Goal: Information Seeking & Learning: Learn about a topic

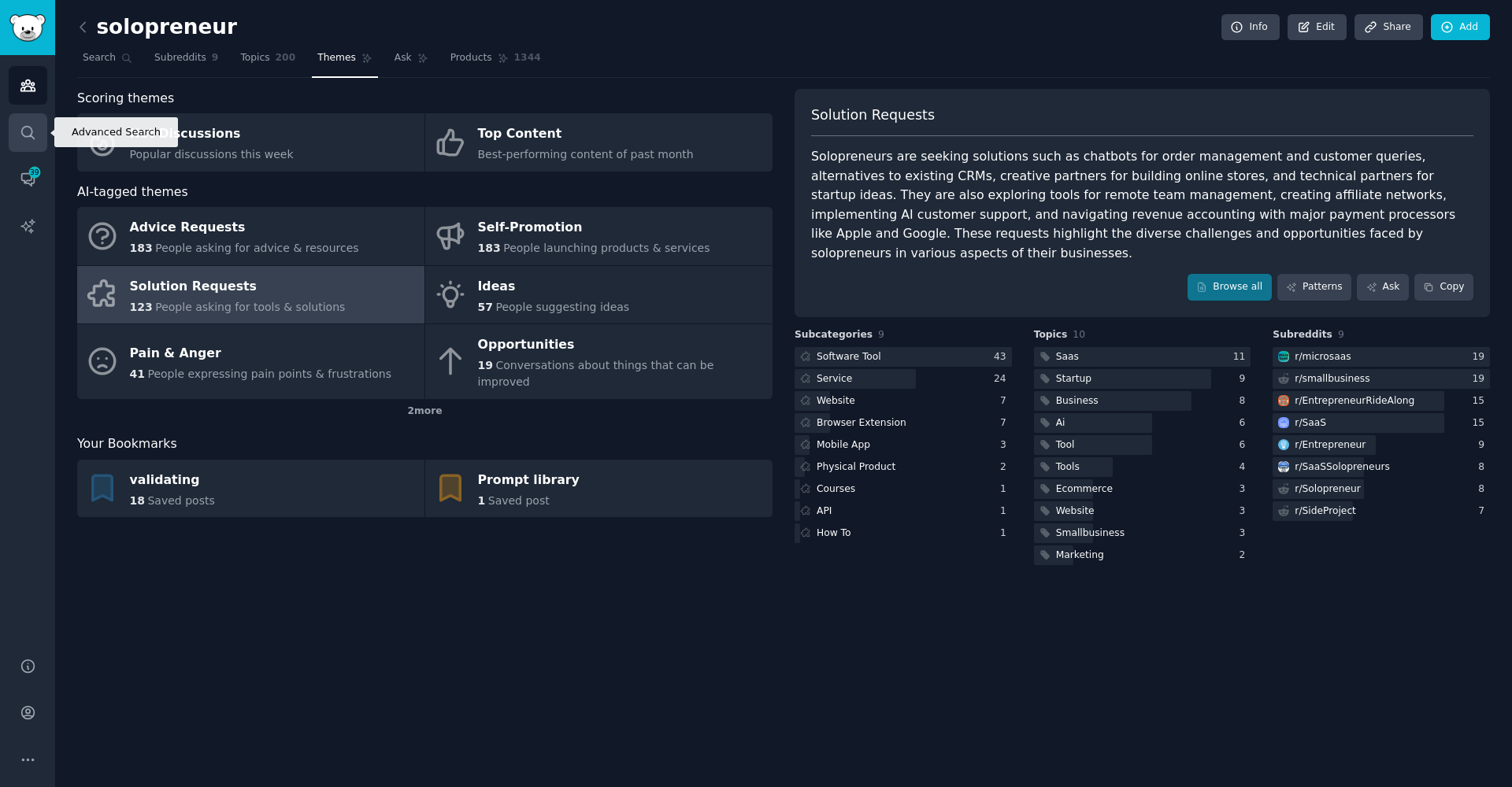
click at [29, 130] on icon "Sidebar" at bounding box center [28, 132] width 17 height 17
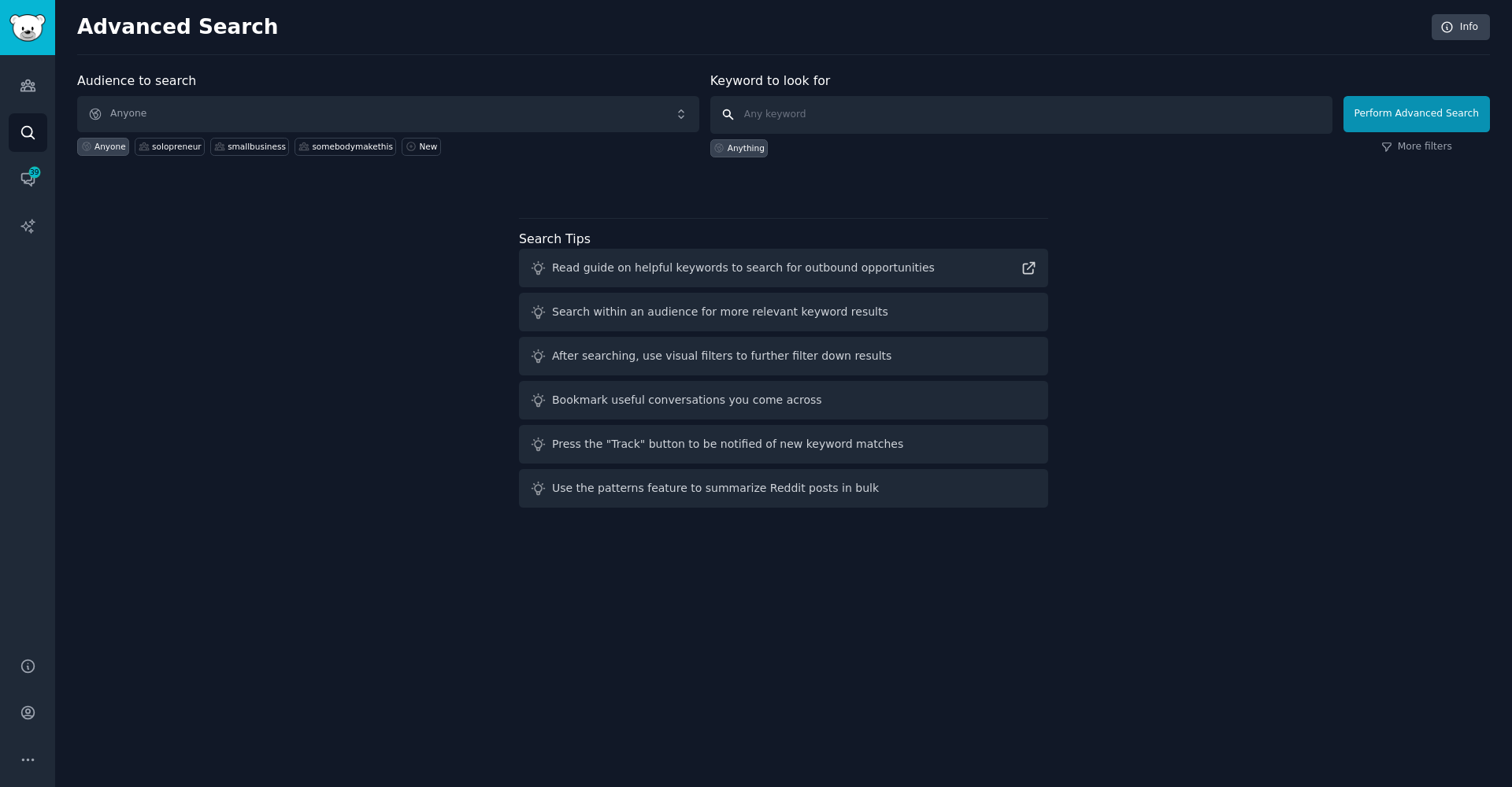
click at [1010, 129] on input "text" at bounding box center [1021, 115] width 622 height 38
paste input "[URL][DOMAIN_NAME]"
type input "[URL][DOMAIN_NAME]"
click at [1419, 113] on button "Perform Advanced Search" at bounding box center [1416, 114] width 146 height 36
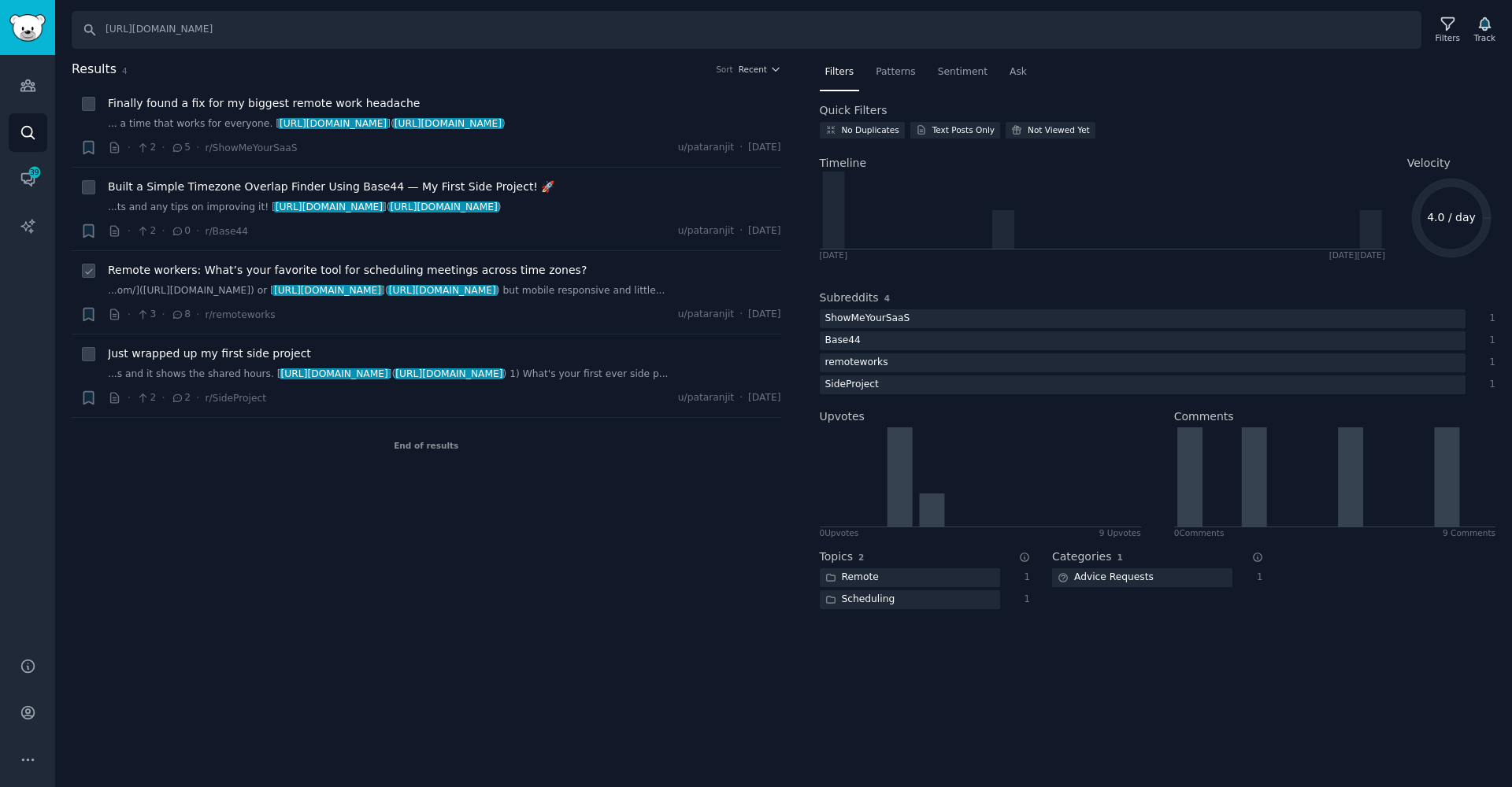
click at [333, 323] on li "+ Remote workers: What’s your favorite tool for scheduling meetings across time…" at bounding box center [426, 292] width 709 height 83
click at [175, 272] on span "Remote workers: What’s your favorite tool for scheduling meetings across time z…" at bounding box center [346, 270] width 479 height 17
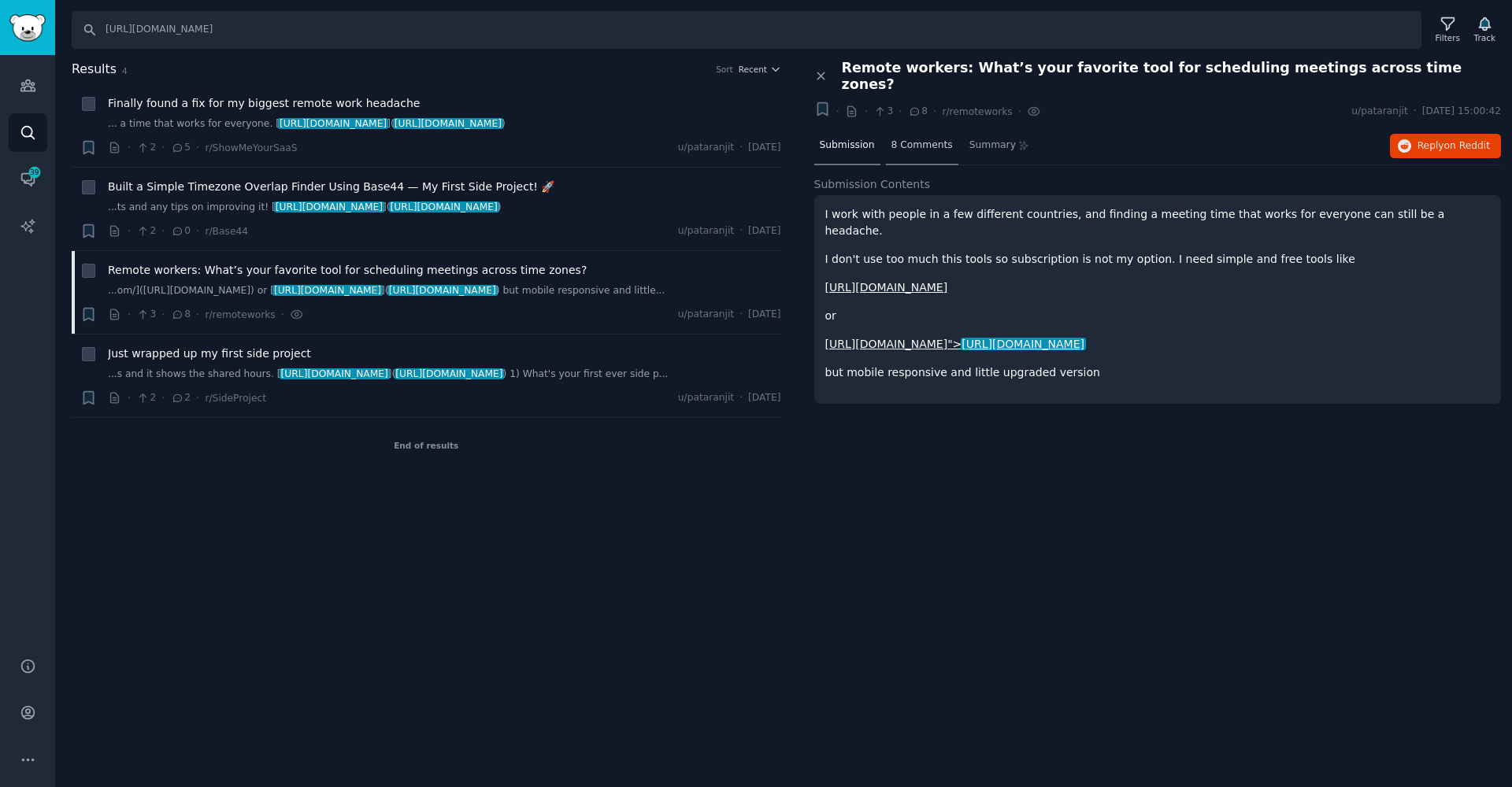
click at [891, 139] on span "8 Comments" at bounding box center [921, 145] width 62 height 14
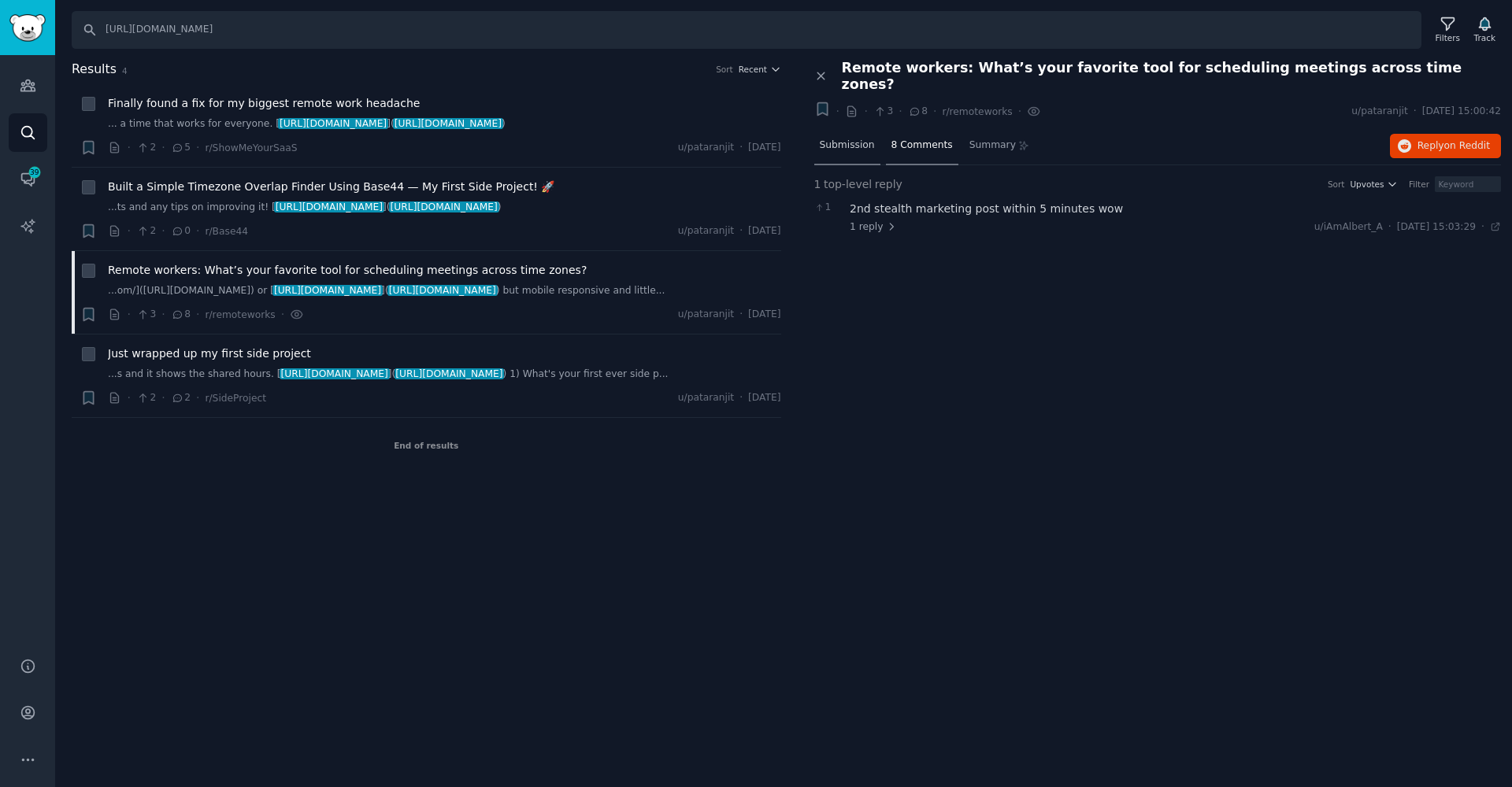
click at [859, 137] on div "Submission" at bounding box center [847, 146] width 66 height 38
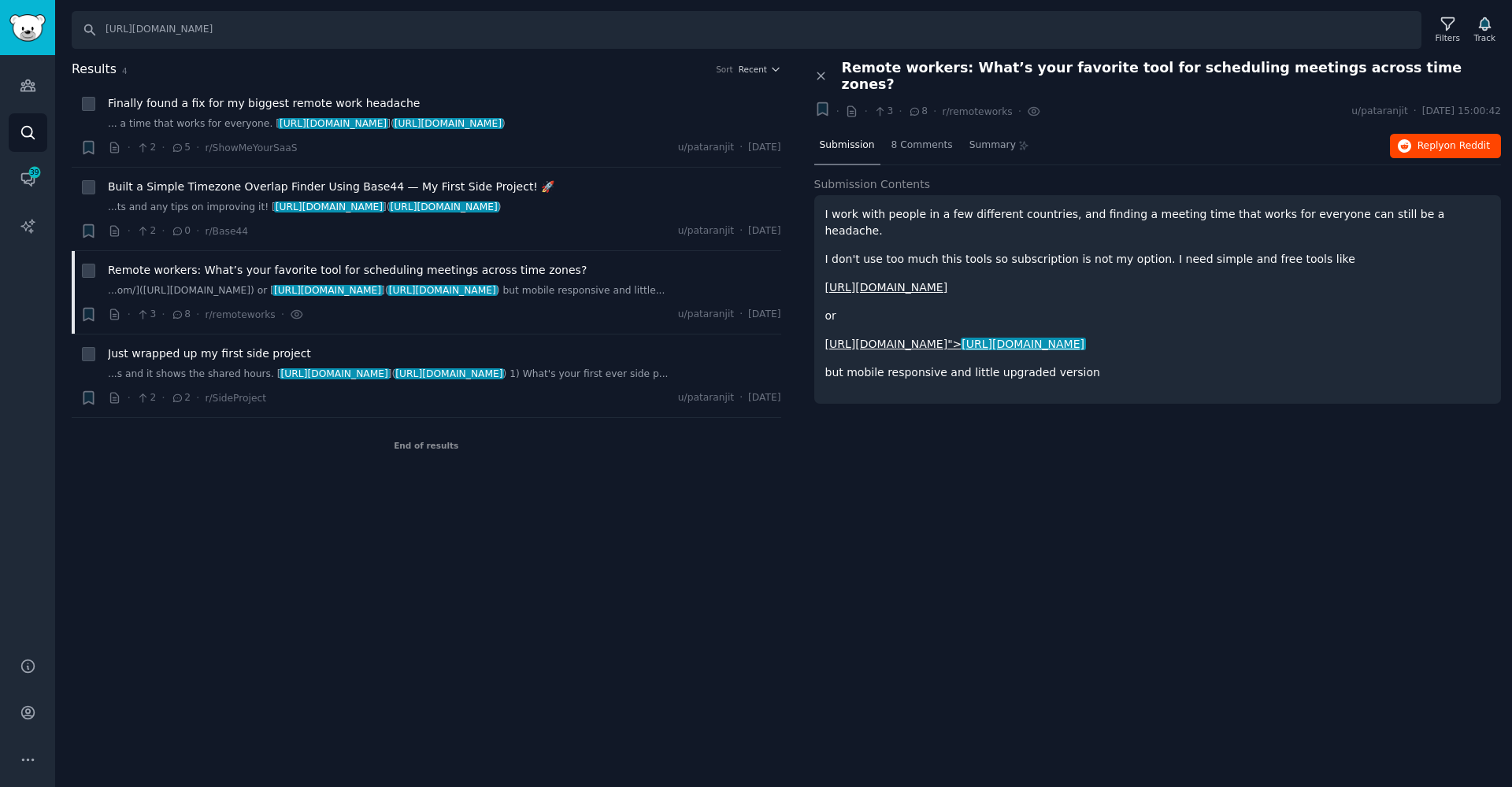
click at [1427, 140] on span "Reply on Reddit" at bounding box center [1453, 146] width 73 height 14
click at [230, 370] on link "...s and it shows the shared hours. [ [URL][DOMAIN_NAME] ]( [URL][DOMAIN_NAME] …" at bounding box center [444, 374] width 673 height 14
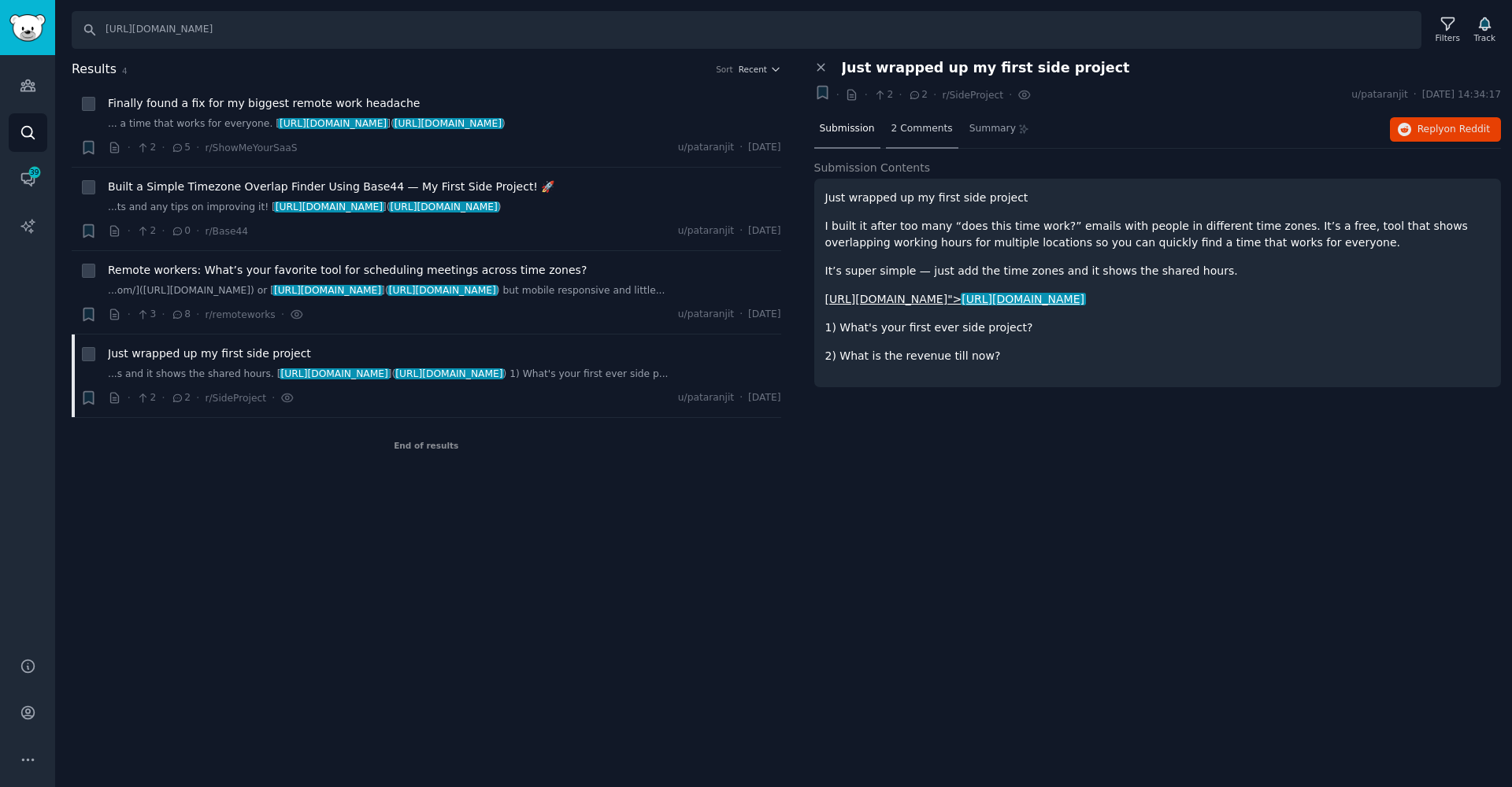
click at [933, 128] on span "2 Comments" at bounding box center [921, 129] width 62 height 14
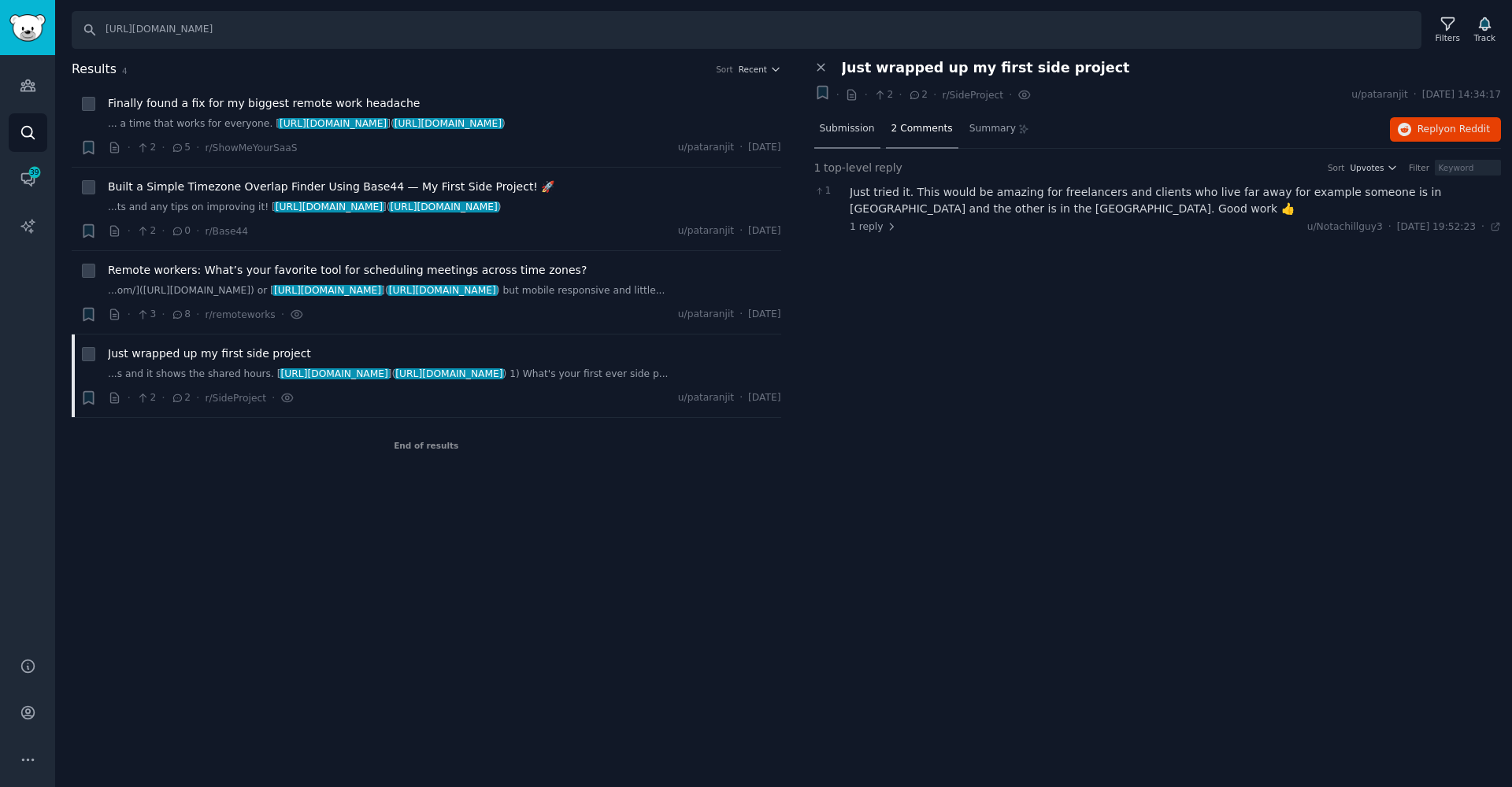
click at [850, 129] on span "Submission" at bounding box center [847, 129] width 55 height 14
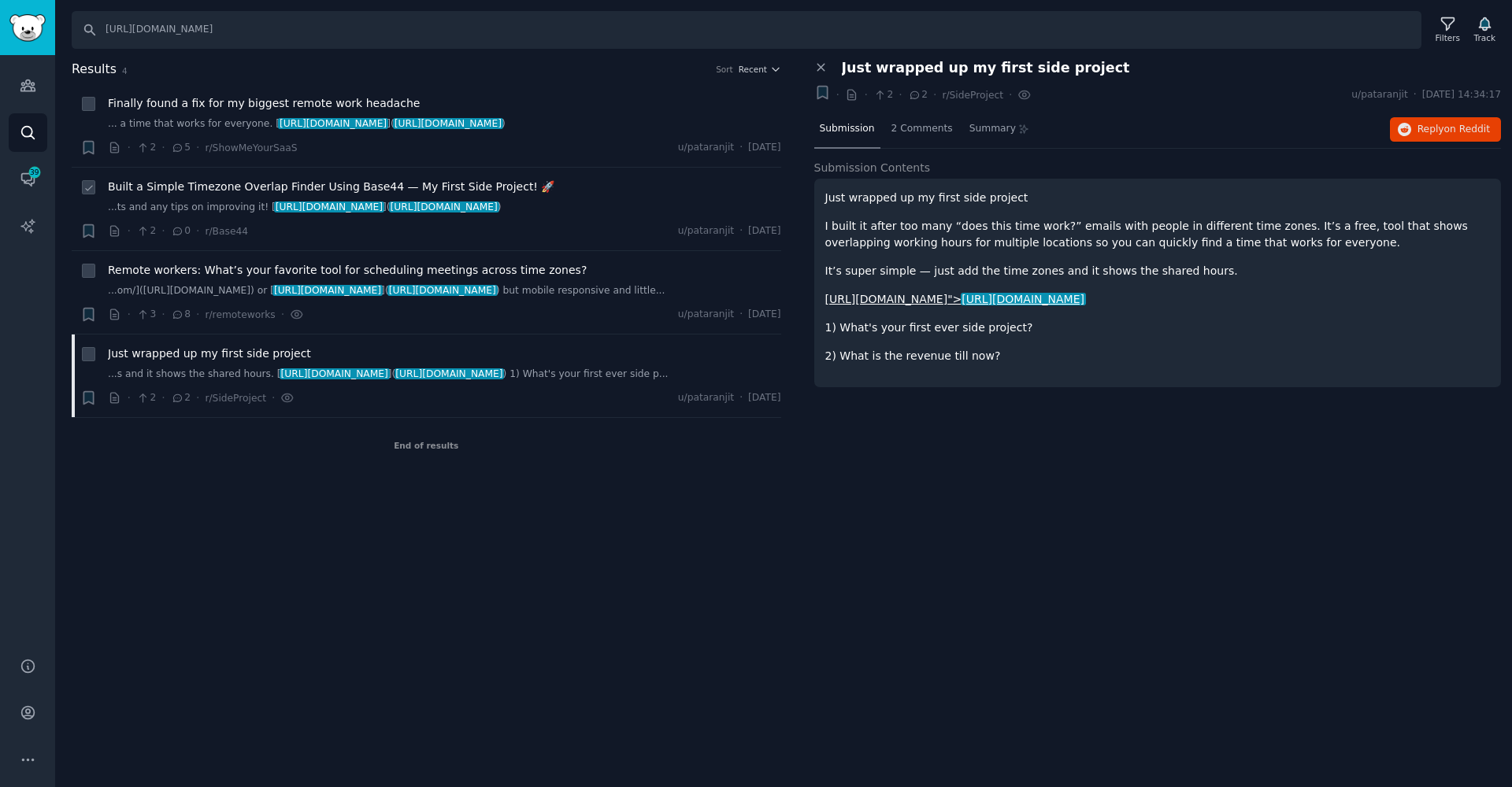
drag, startPoint x: 91, startPoint y: 192, endPoint x: 86, endPoint y: 210, distance: 18.7
click at [91, 192] on icon at bounding box center [89, 188] width 11 height 11
checkbox input "true"
drag, startPoint x: 84, startPoint y: 273, endPoint x: 84, endPoint y: 281, distance: 8.0
click at [84, 273] on icon at bounding box center [89, 272] width 11 height 11
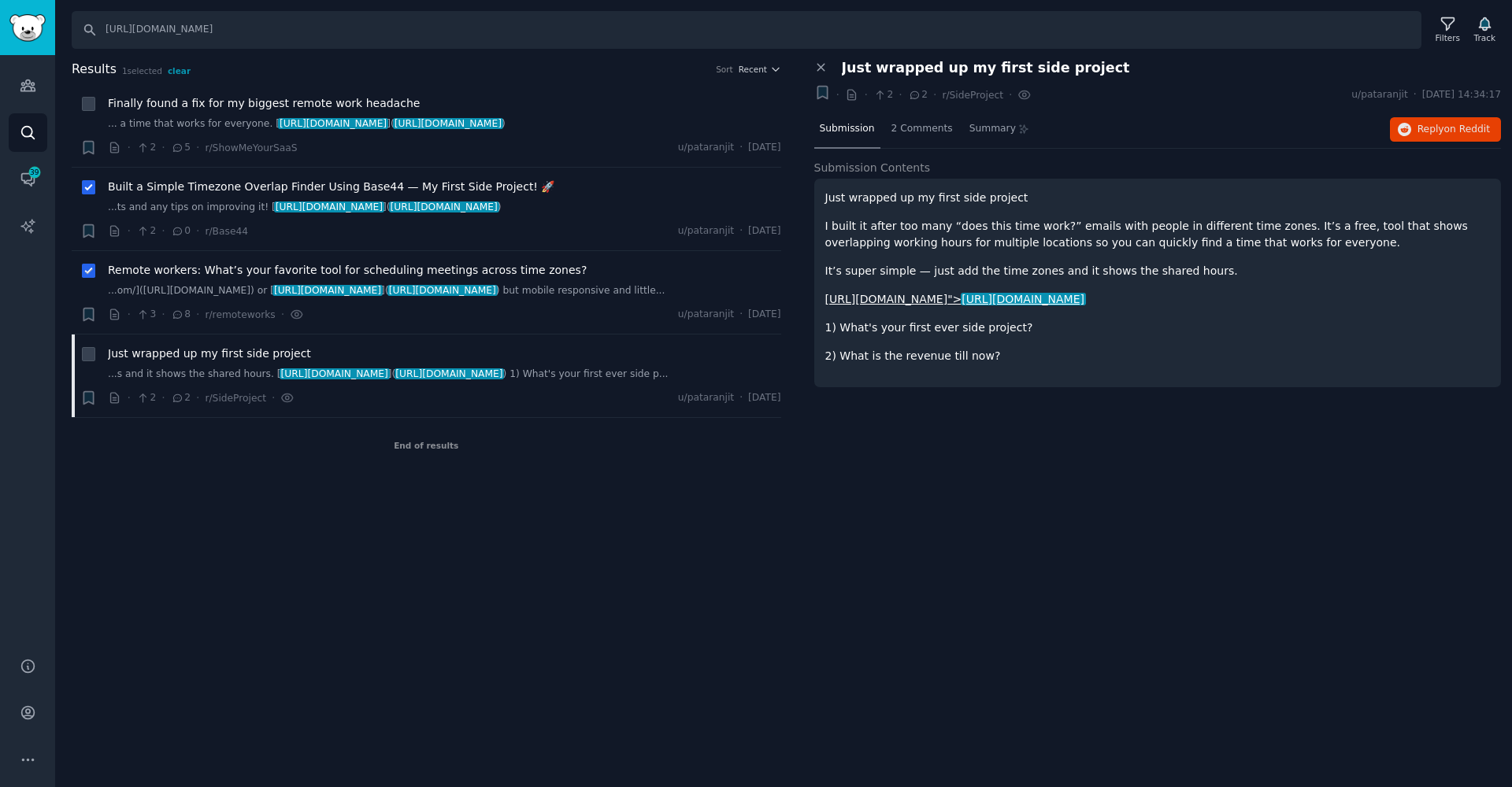
checkbox input "true"
click at [822, 69] on icon at bounding box center [821, 68] width 7 height 7
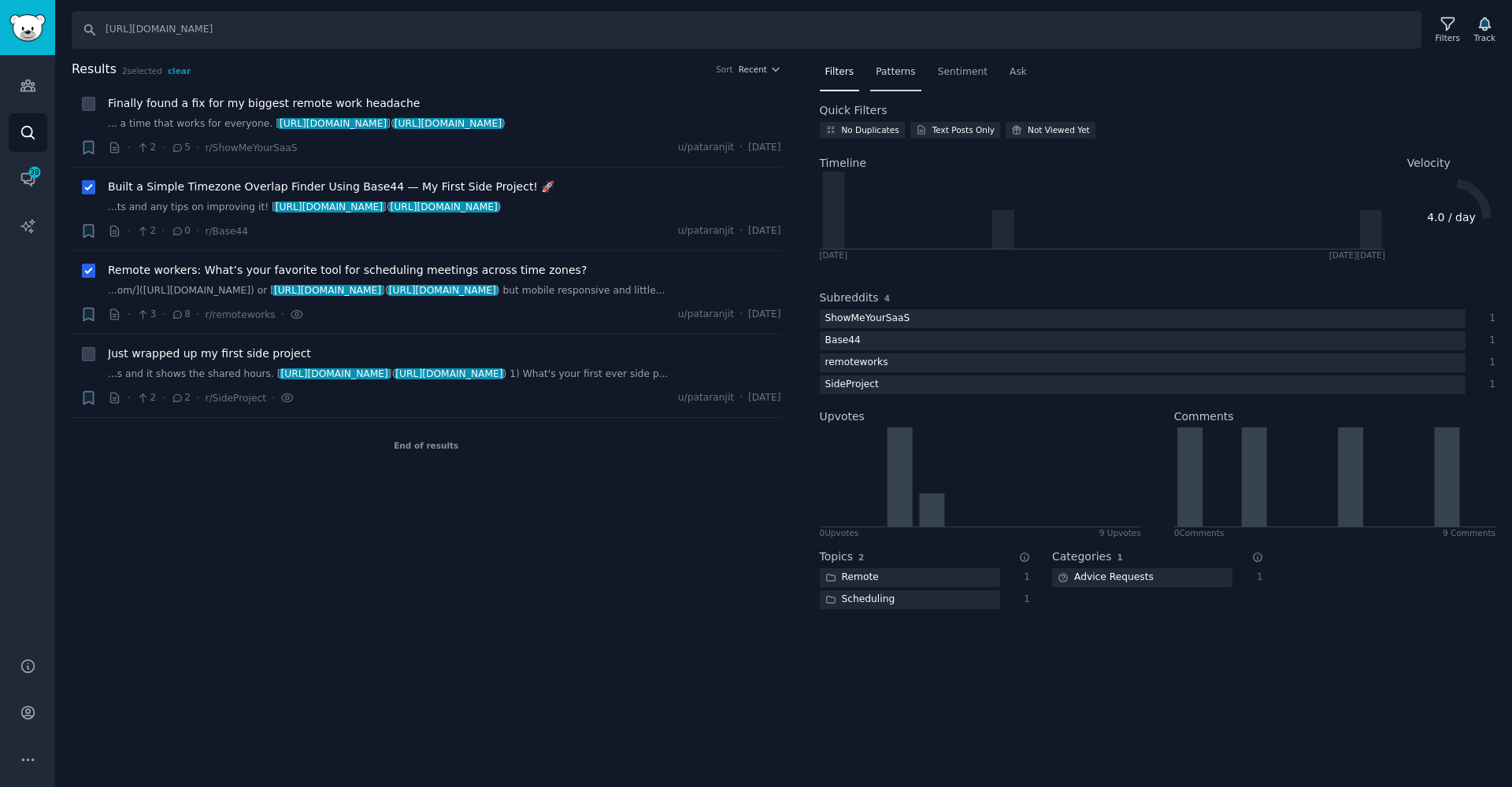
click at [908, 60] on div "Patterns" at bounding box center [895, 75] width 51 height 32
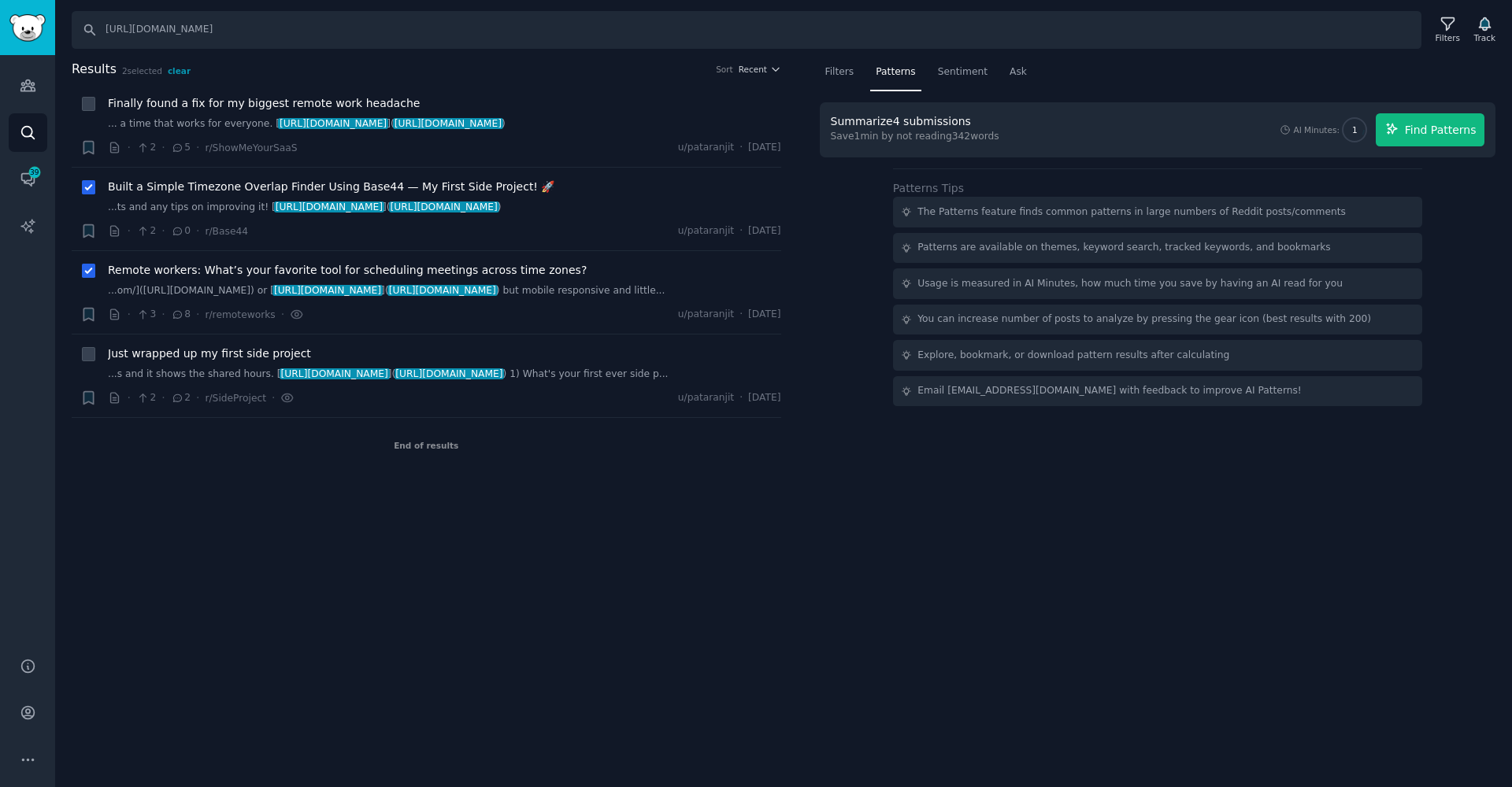
click at [1416, 135] on span "Find Patterns" at bounding box center [1440, 130] width 72 height 17
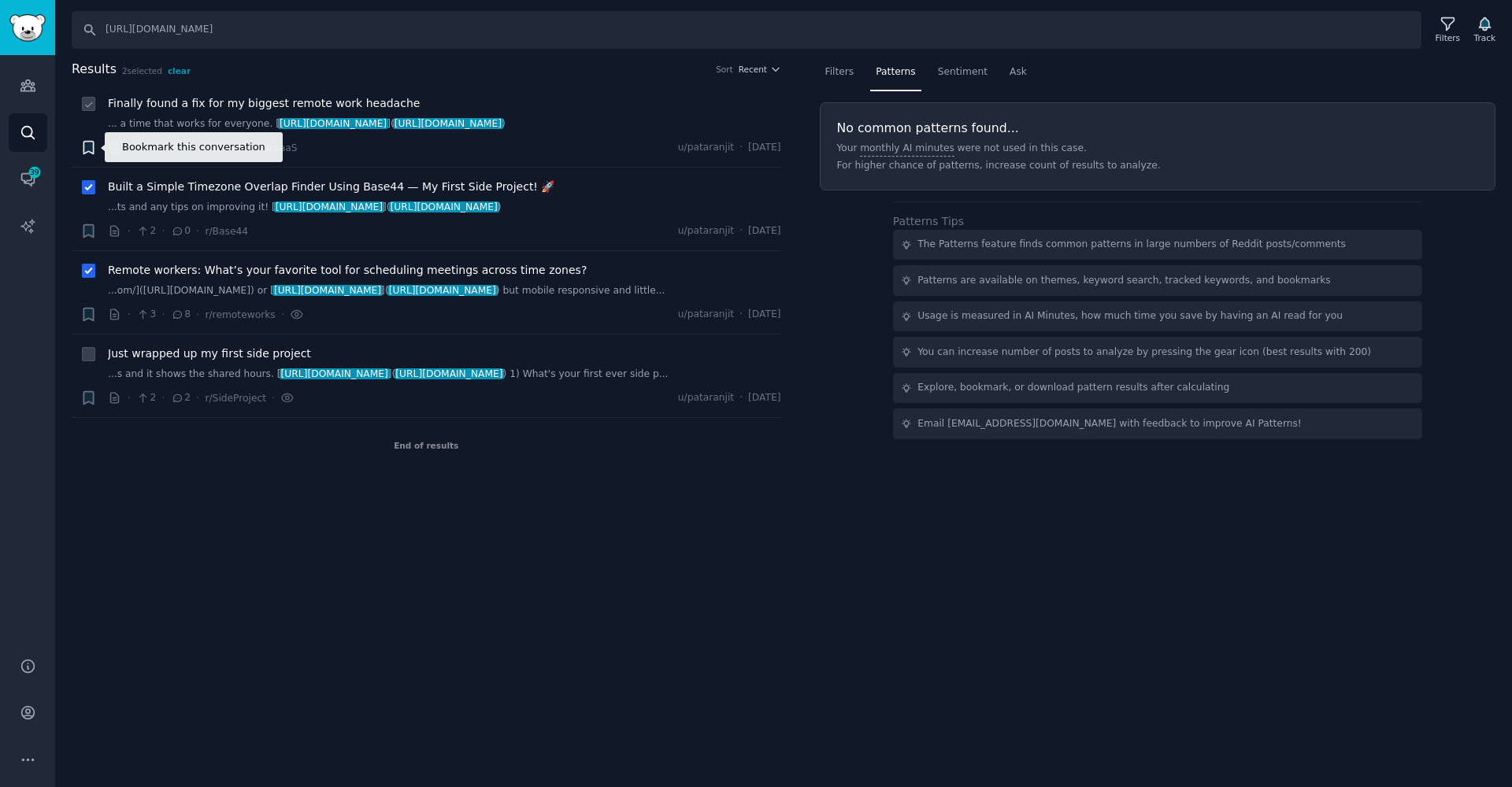
click at [84, 149] on icon "button" at bounding box center [88, 148] width 9 height 13
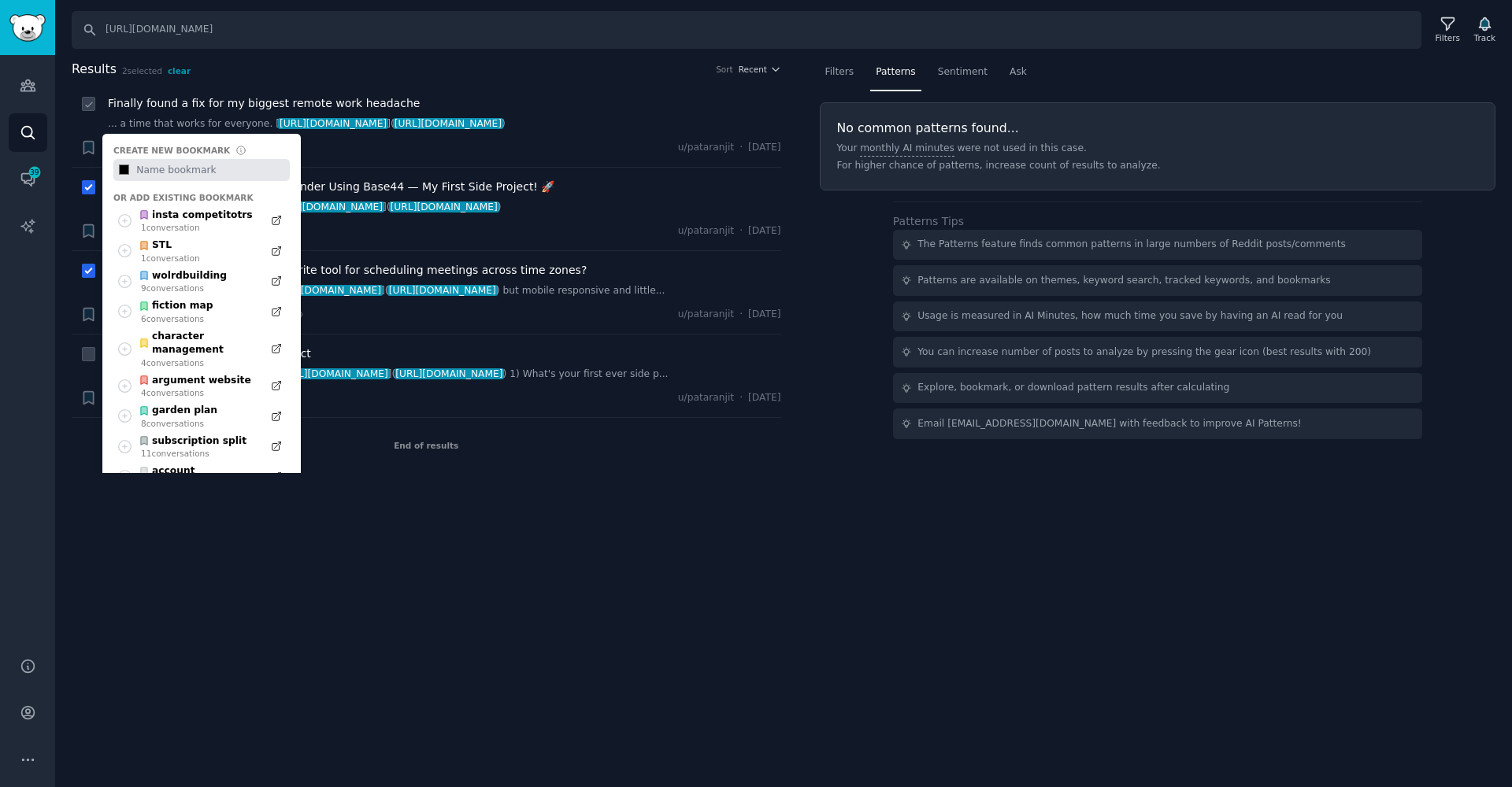
type input "#000000"
type input "R"
type input "#000000"
type input "Re"
type input "#000000"
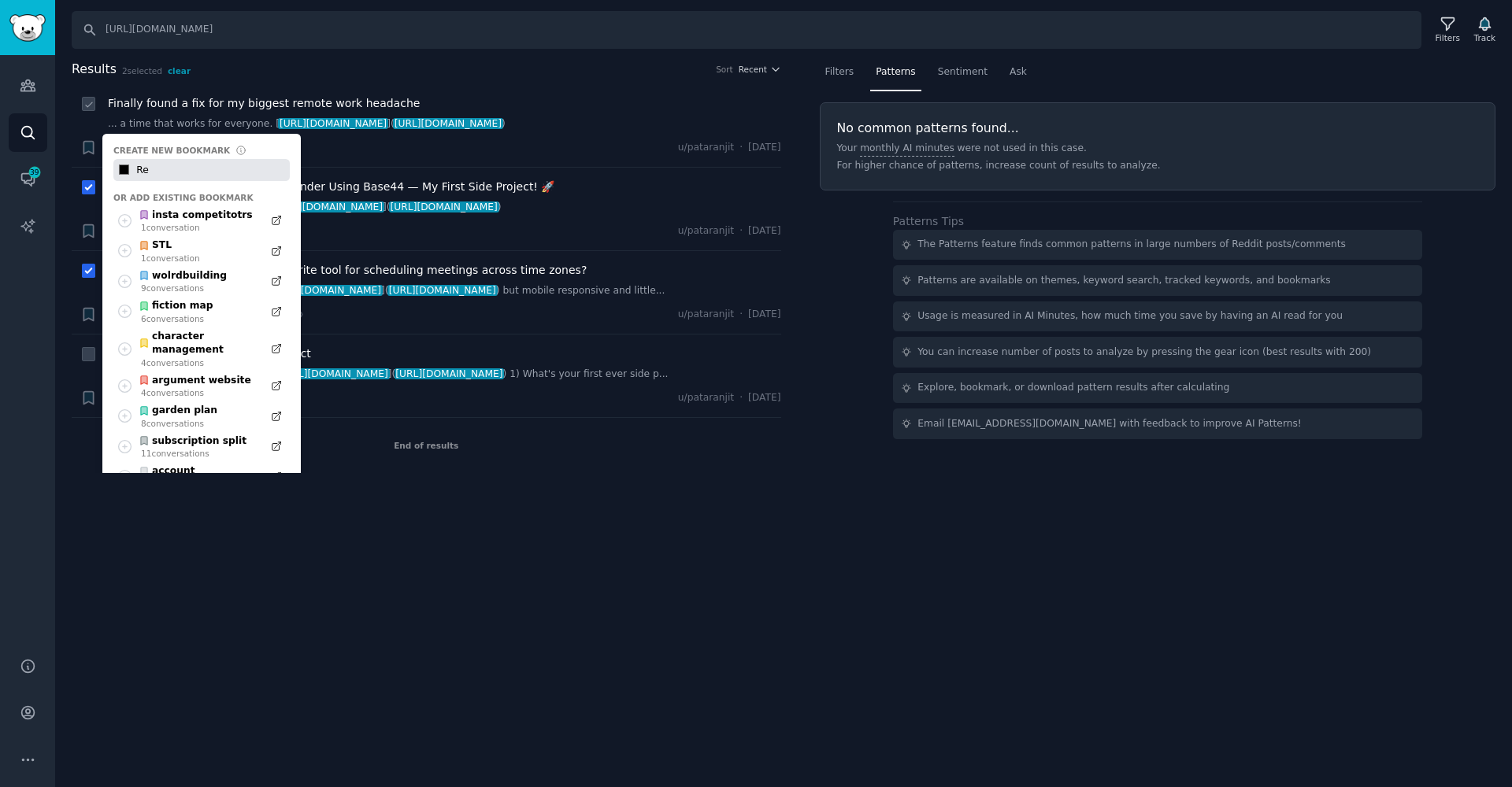
type input "Rem"
type input "#000000"
type input "Remo"
type input "#000000"
type input "Remot"
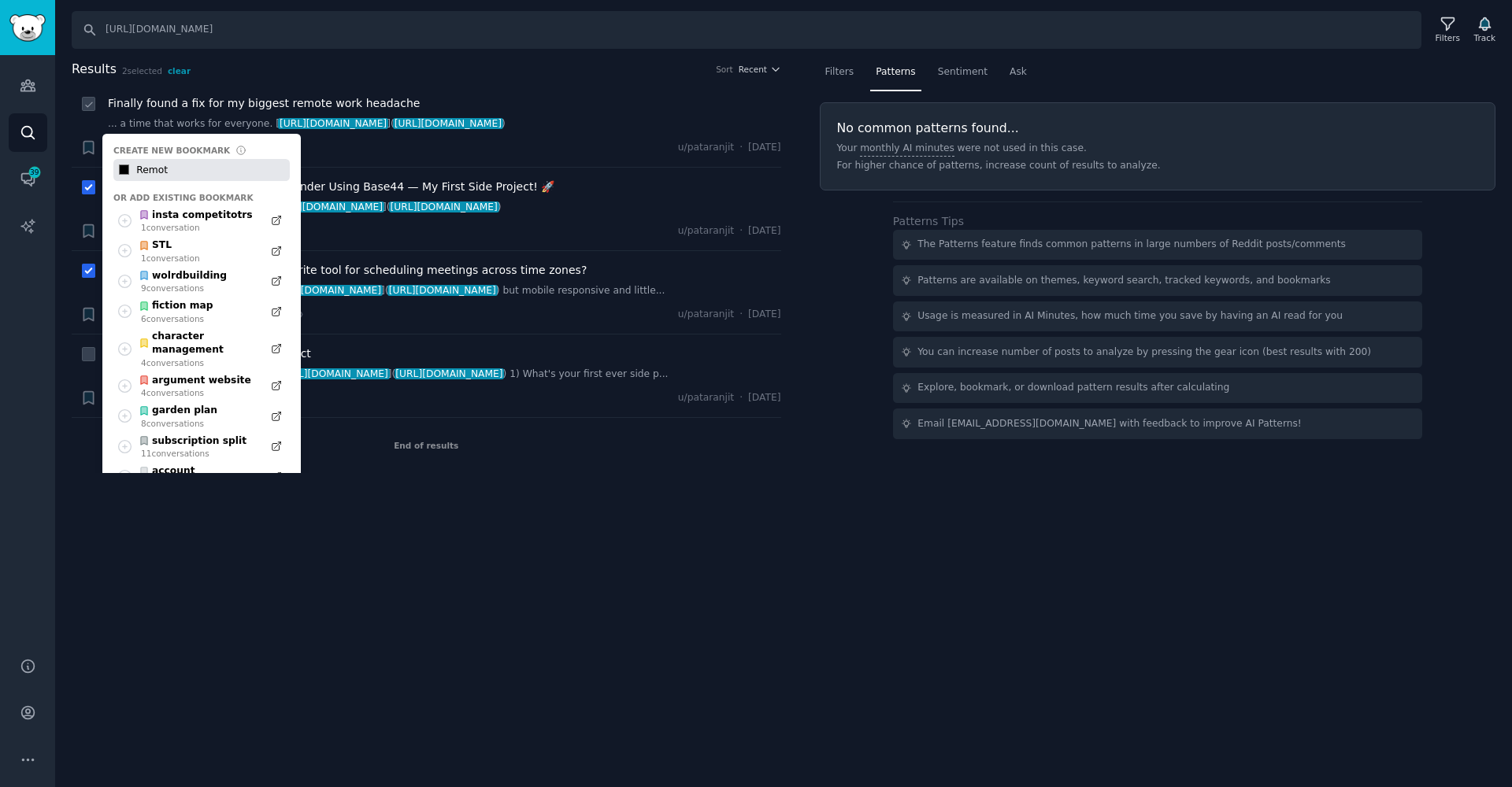
type input "#000000"
type input "Remote"
type input "#000000"
type input "Remote"
type input "#000000"
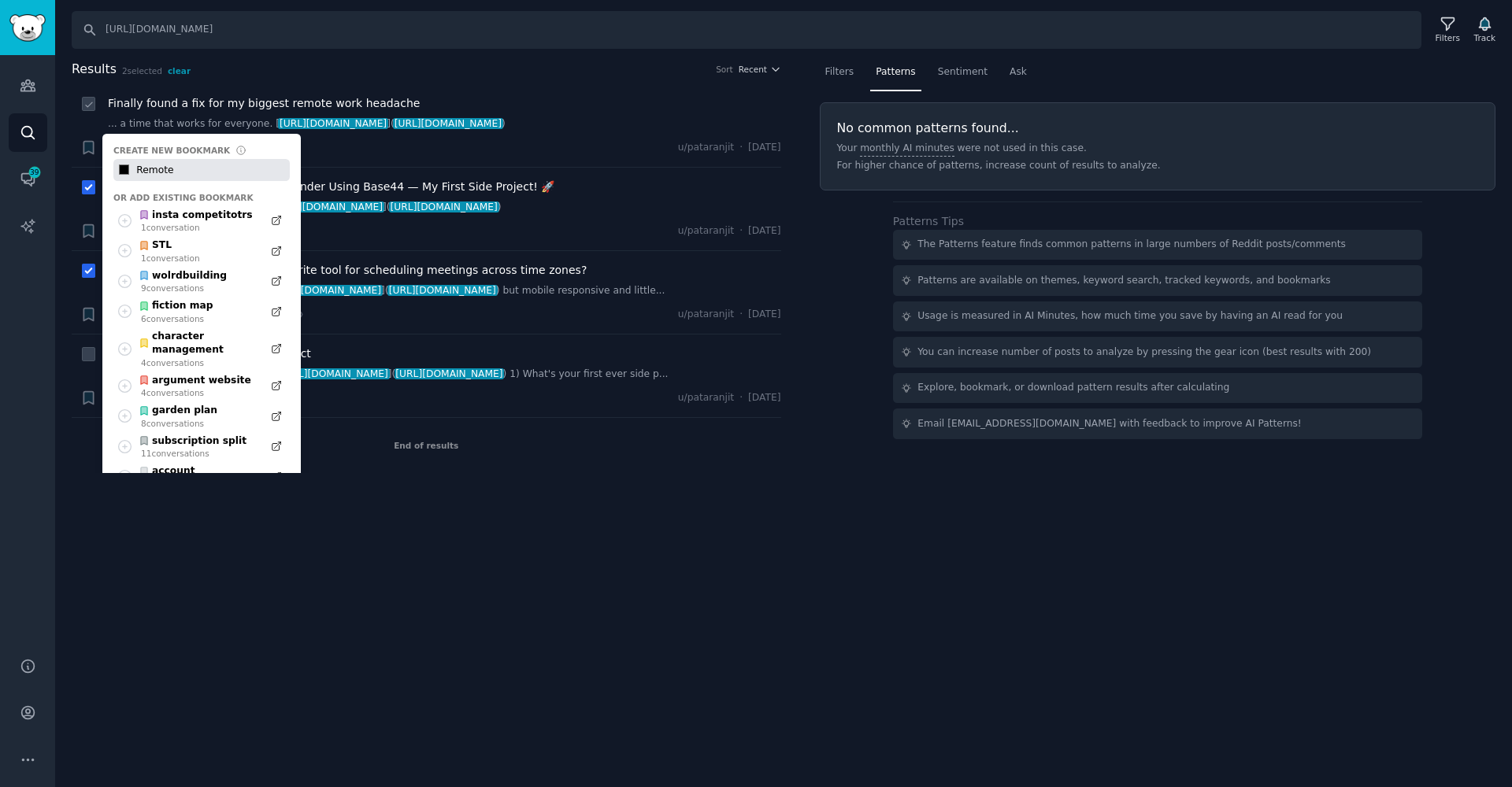
type input "Remote t"
type input "#000000"
type input "Remote ti"
type input "#000000"
type input "Remote [PERSON_NAME]"
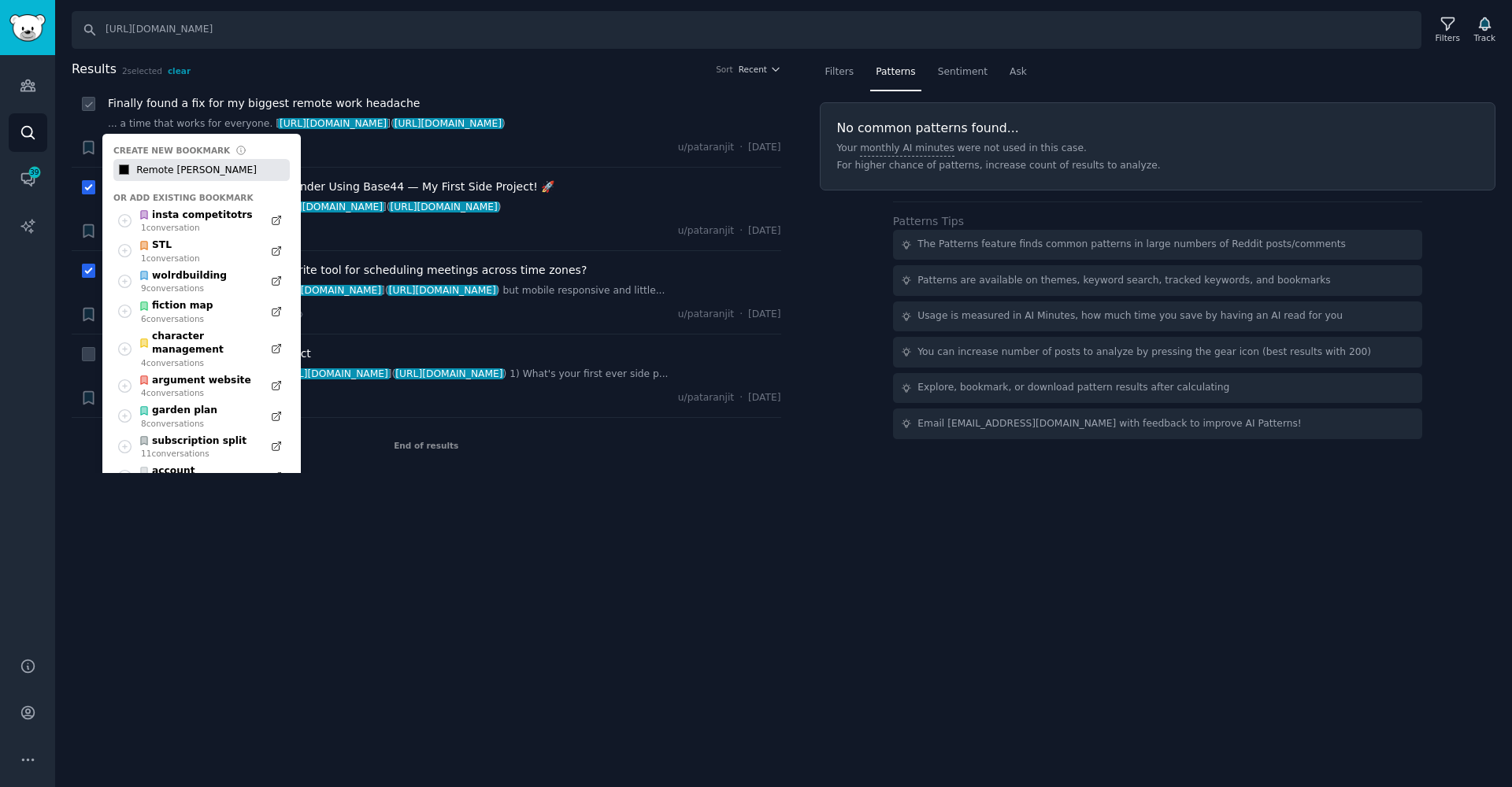
type input "#000000"
type input "Remote time"
type input "#000000"
type input "Remote time"
type input "#000000"
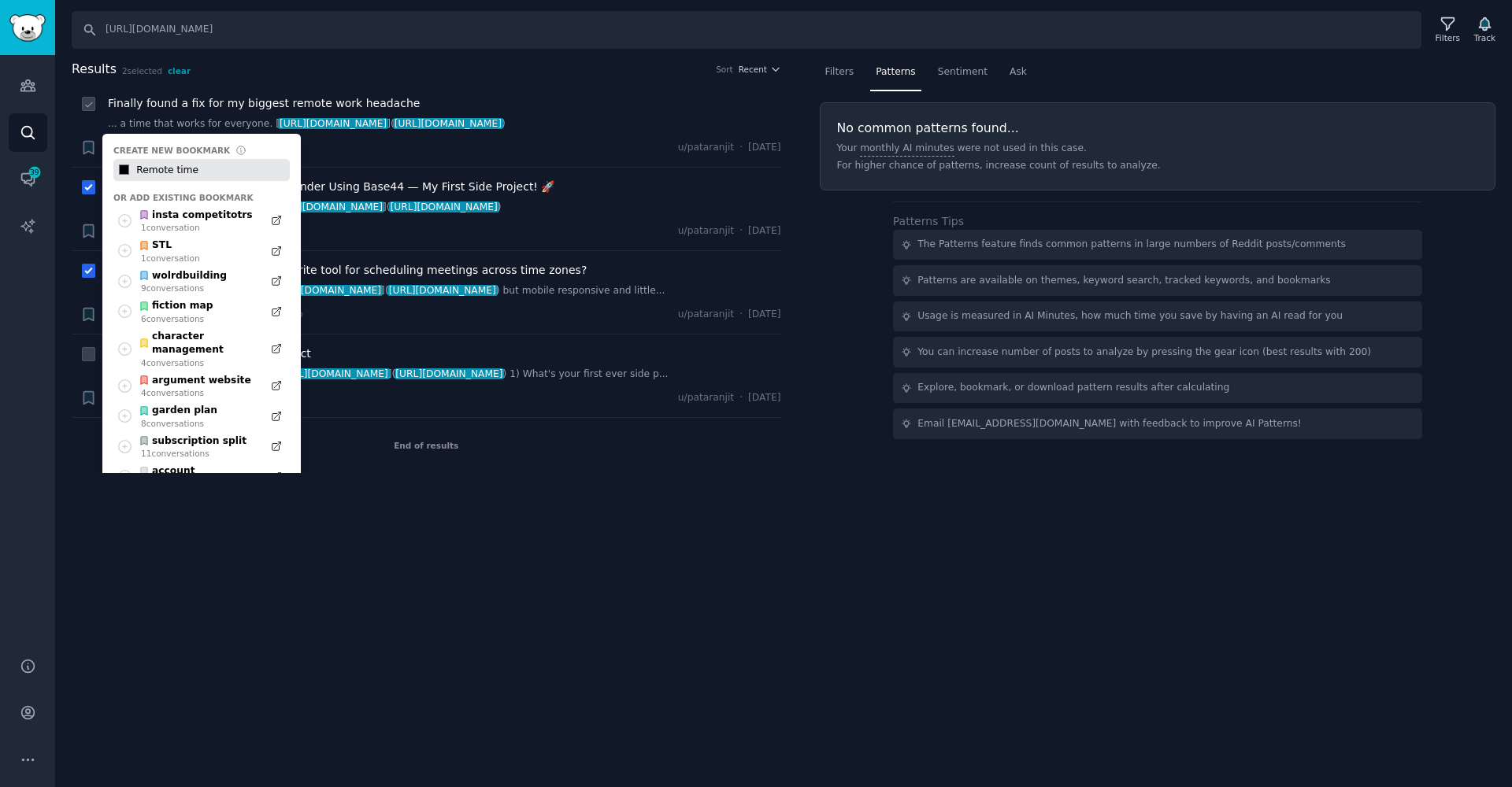
type input "Remote time s"
type input "#000000"
type input "Remote time sc"
type input "#000000"
type input "Remote time sch"
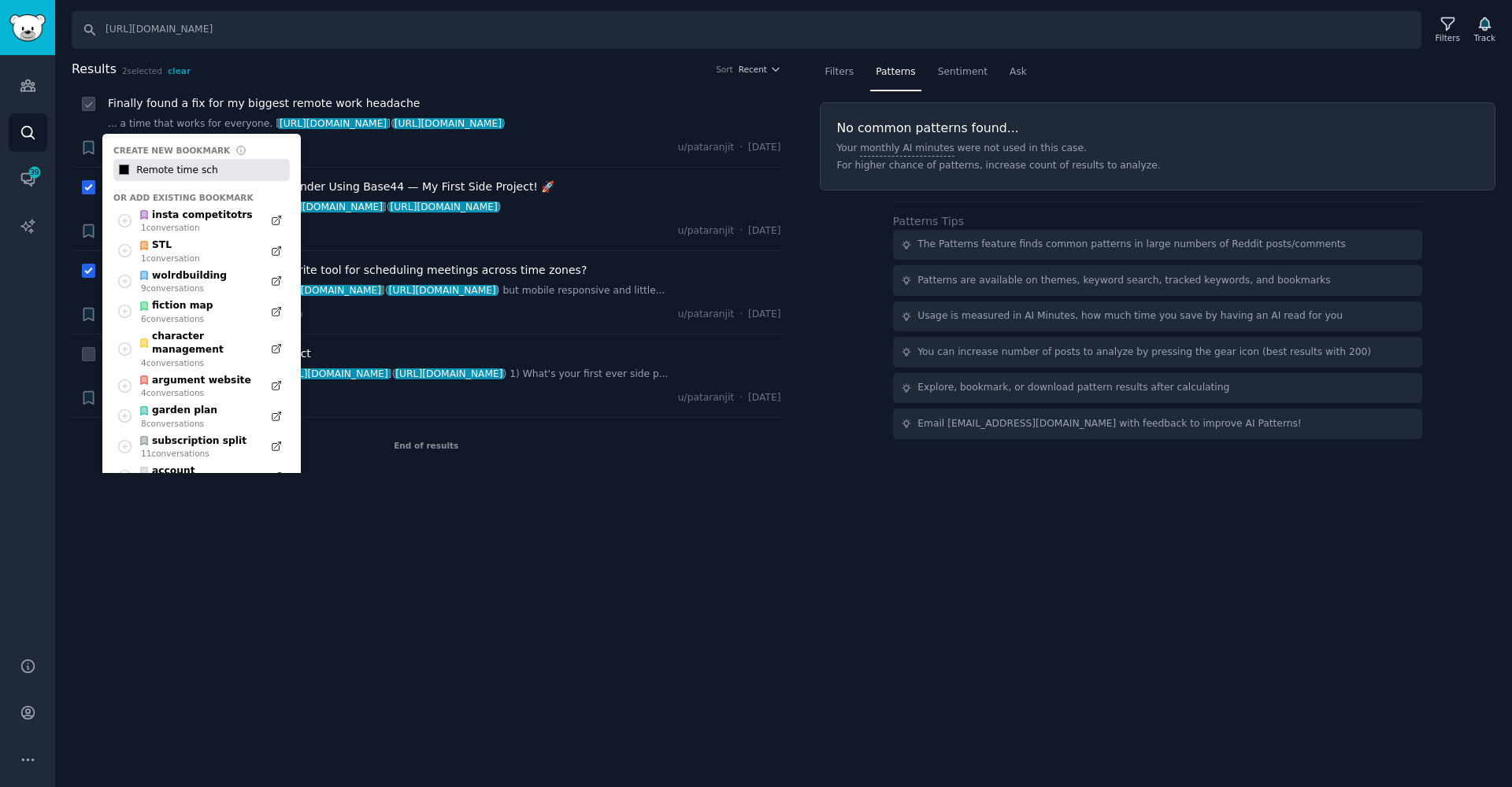
type input "#000000"
type input "Remote time sche"
type input "#000000"
type input "Remote time sched"
type input "#000000"
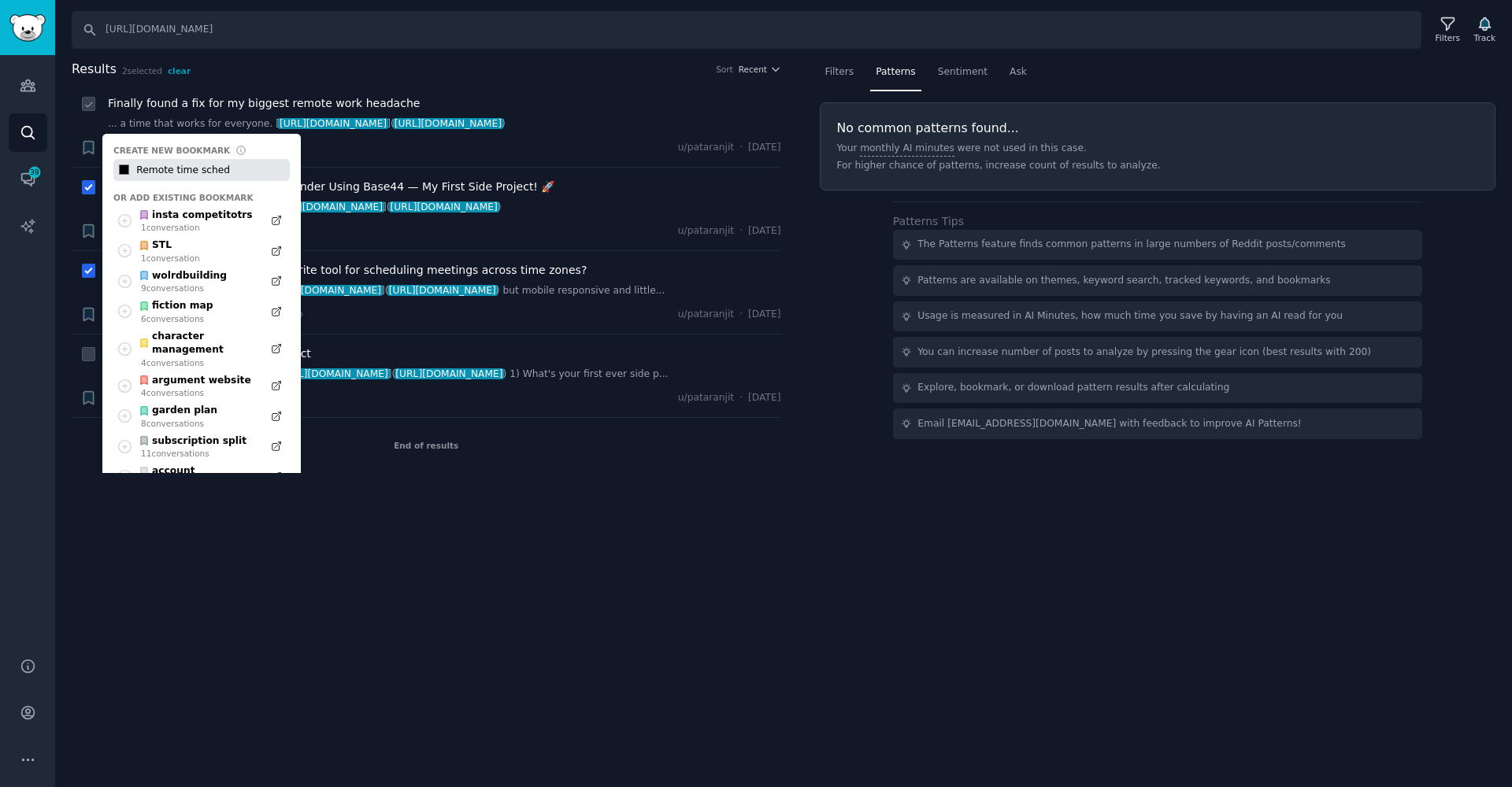
type input "Remote time schedu"
type input "#000000"
type input "Remote time schedul"
type input "#000000"
type input "Remote time scheduli"
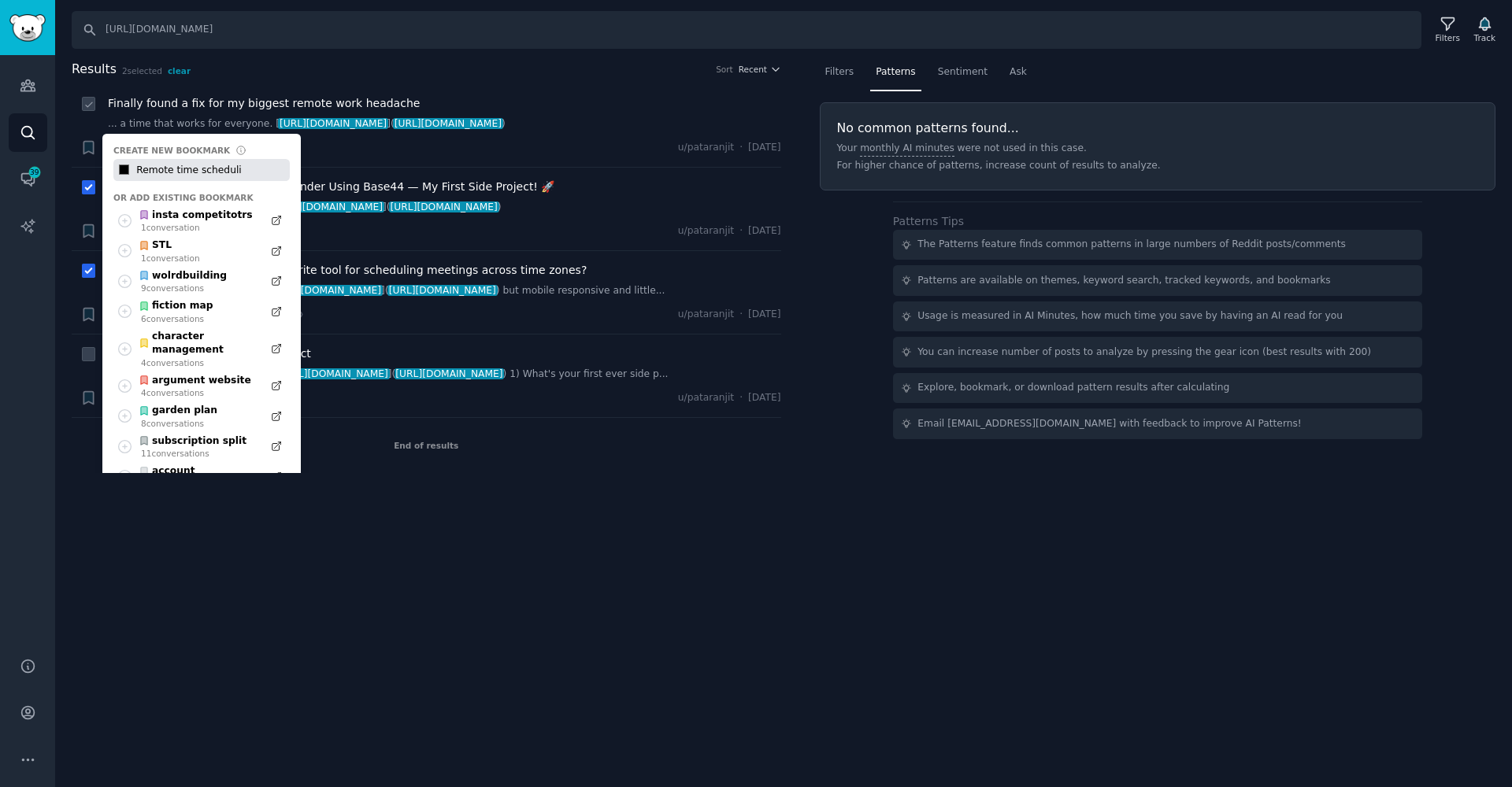
type input "#000000"
type input "Remote time schedulin"
type input "#000000"
type input "Remote time schedulinh"
type input "#000000"
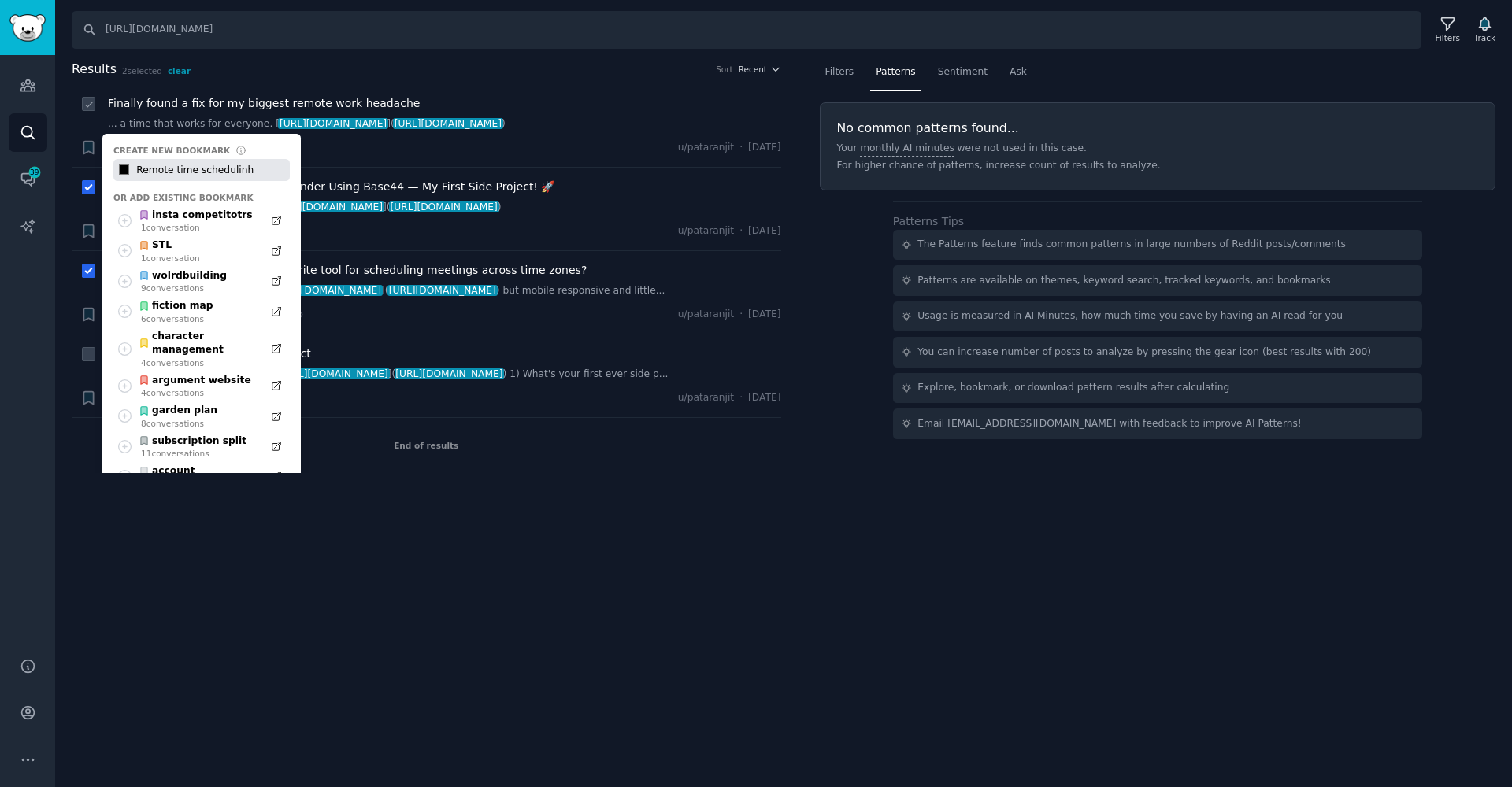
type input "Remote time schedulin"
type input "#000000"
type input "Remote time scheduling"
type input "#000000"
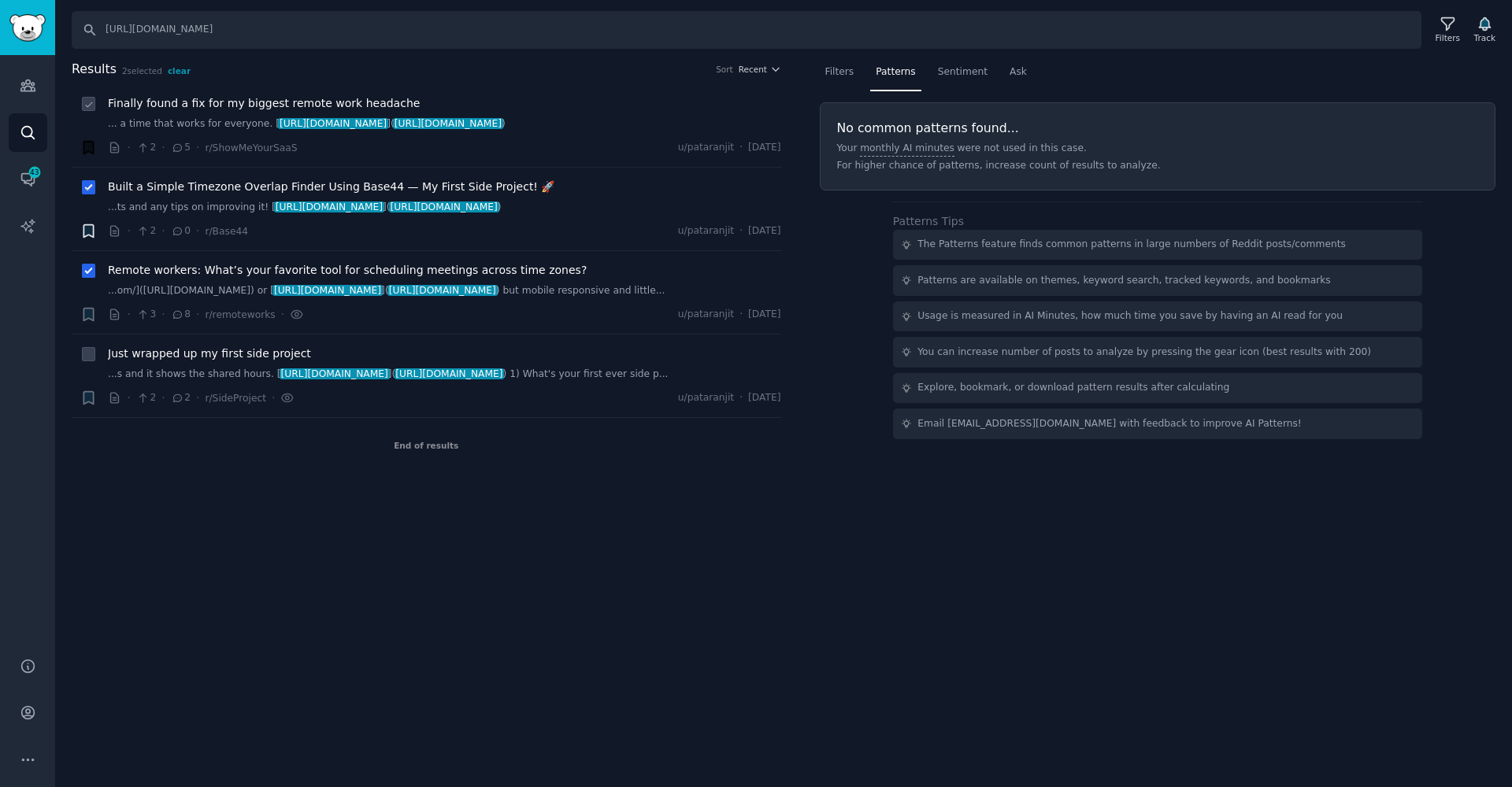
click at [86, 234] on icon "button" at bounding box center [88, 231] width 9 height 13
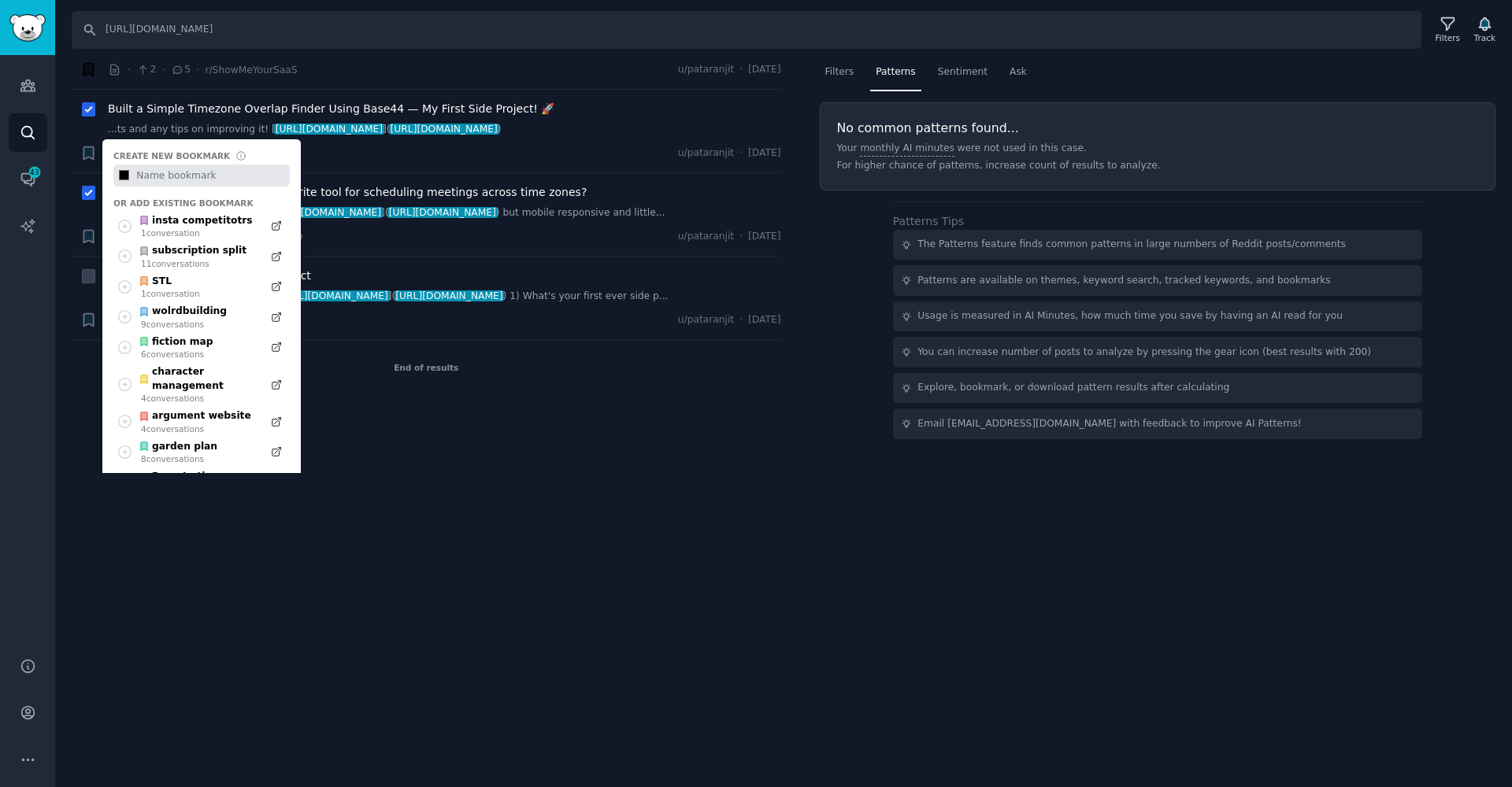
scroll to position [53, 0]
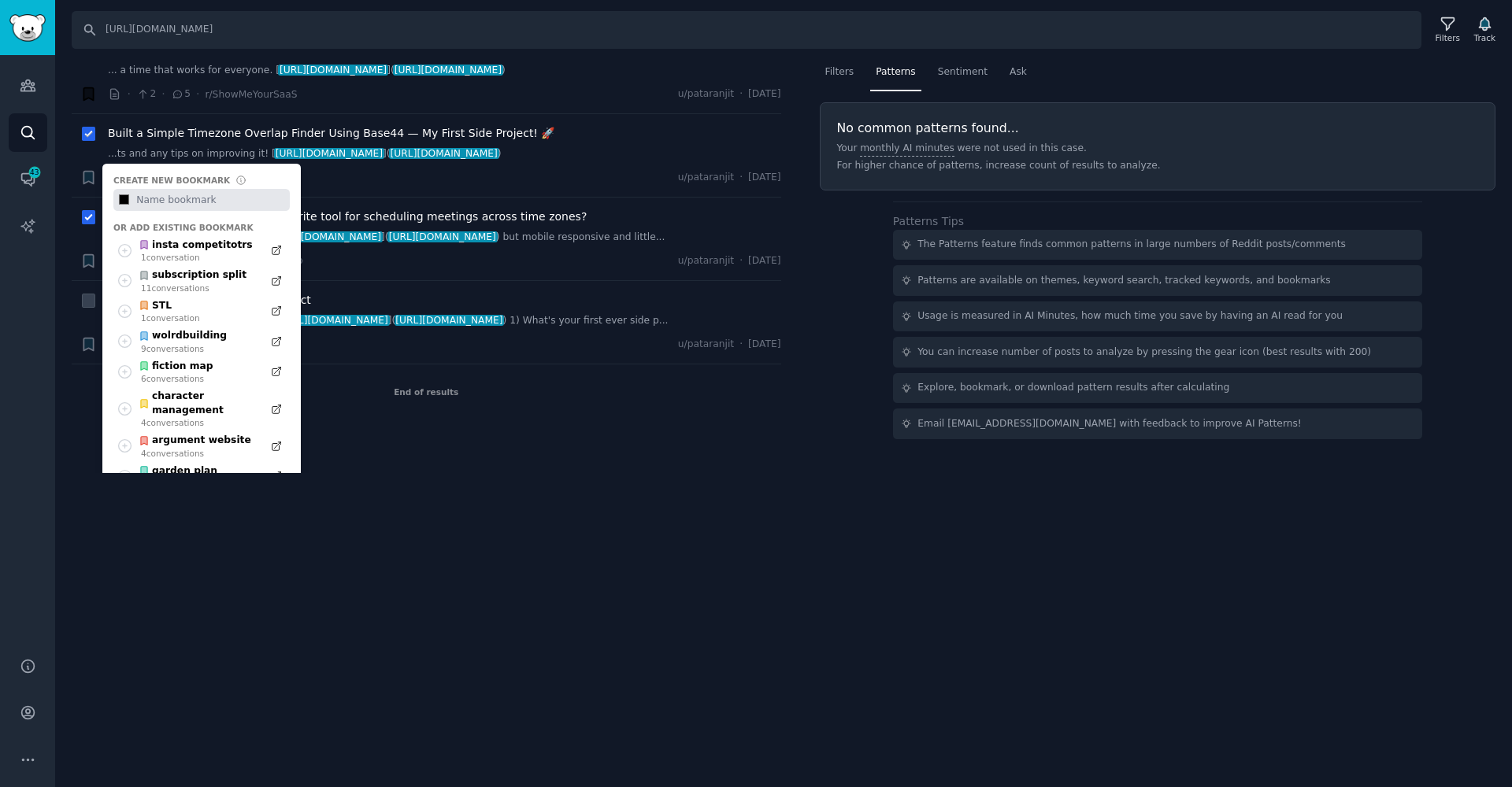
type input "#000000"
type input "r"
type input "#000000"
type input "re"
type input "#000000"
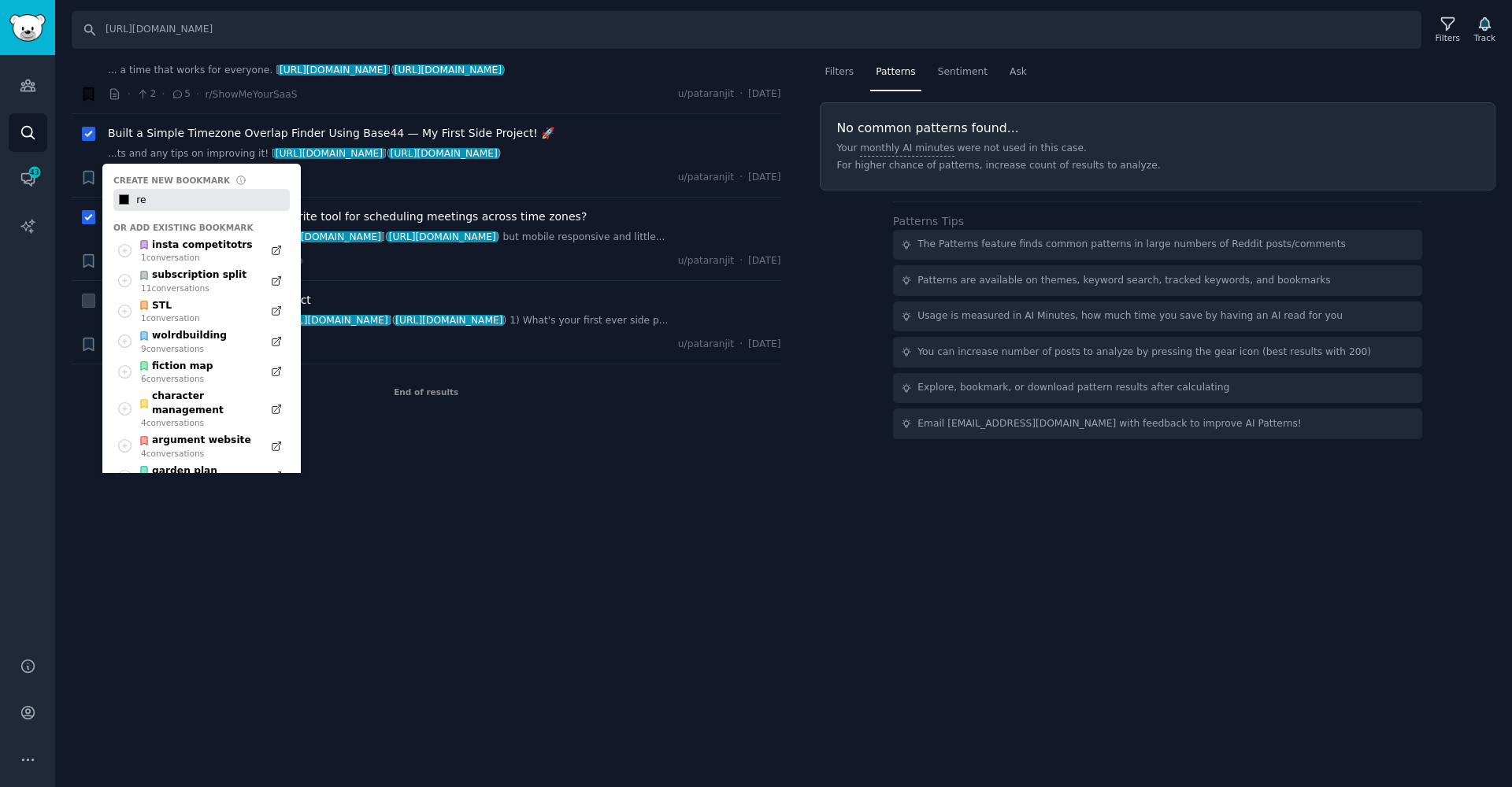
type input "rem"
type input "#000000"
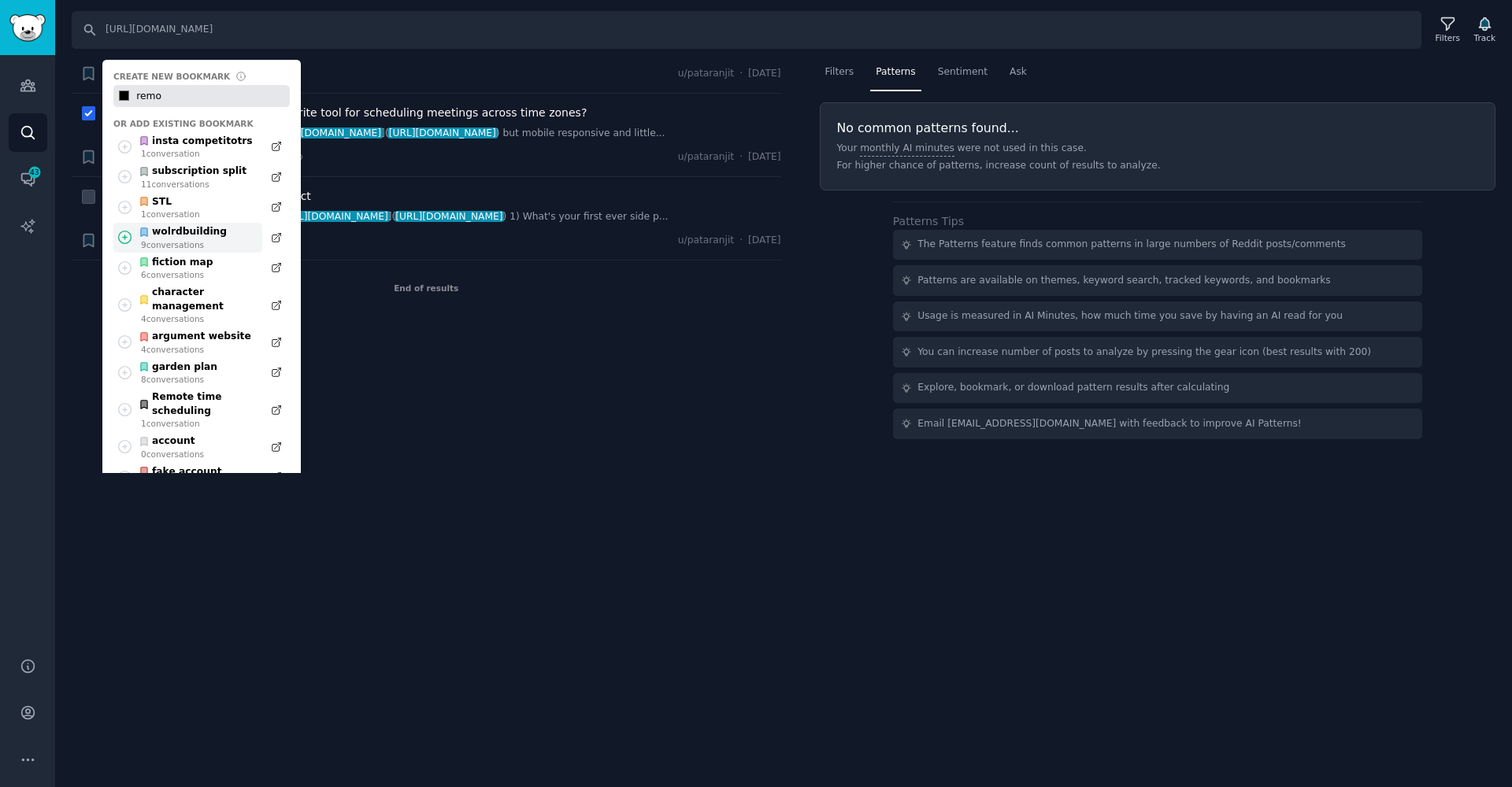
scroll to position [160, 0]
type input "remo"
click at [163, 388] on div "Remote time scheduling" at bounding box center [197, 402] width 116 height 28
type input "#000000"
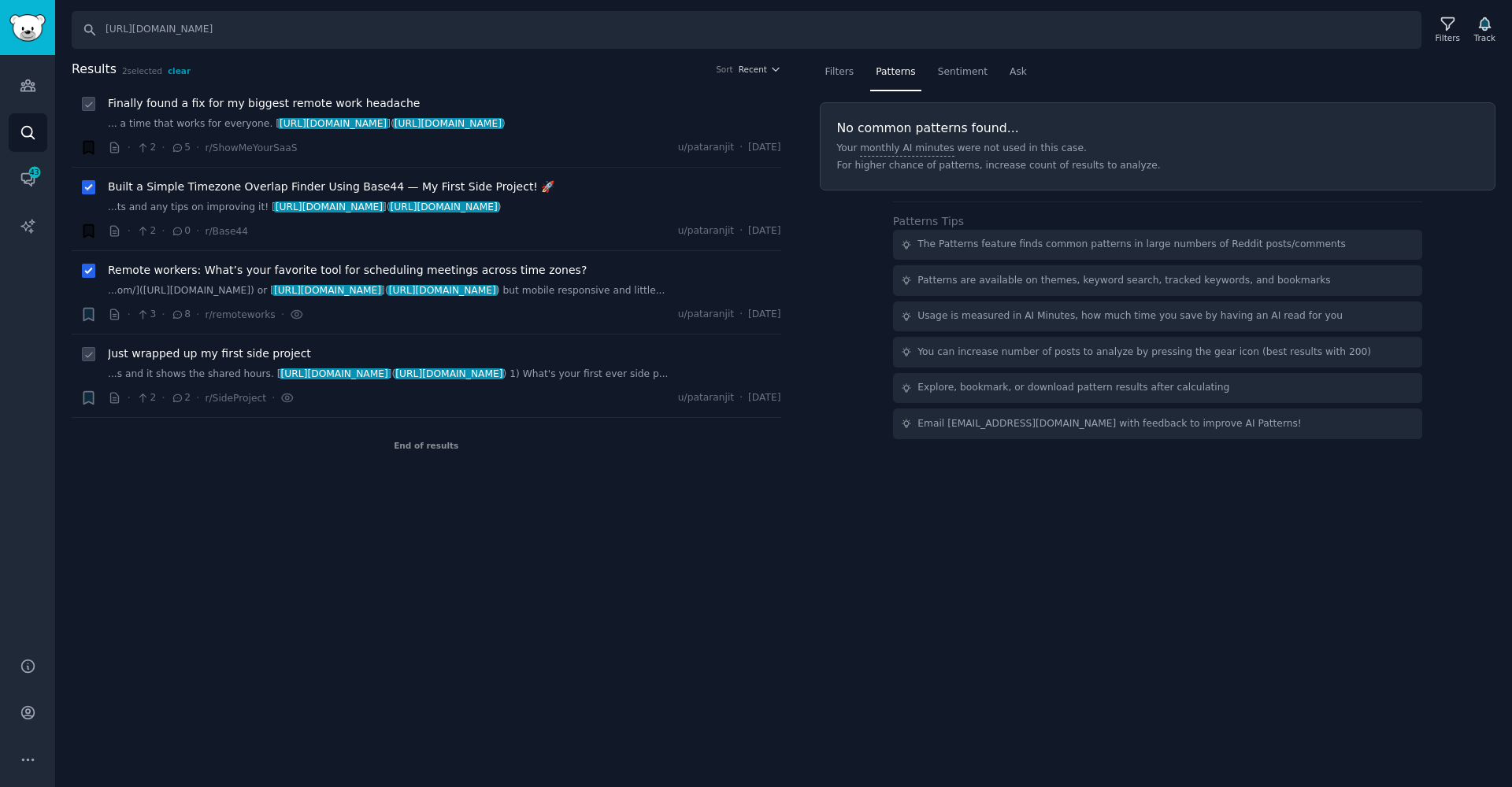
scroll to position [0, 0]
click at [89, 313] on icon "button" at bounding box center [88, 315] width 9 height 13
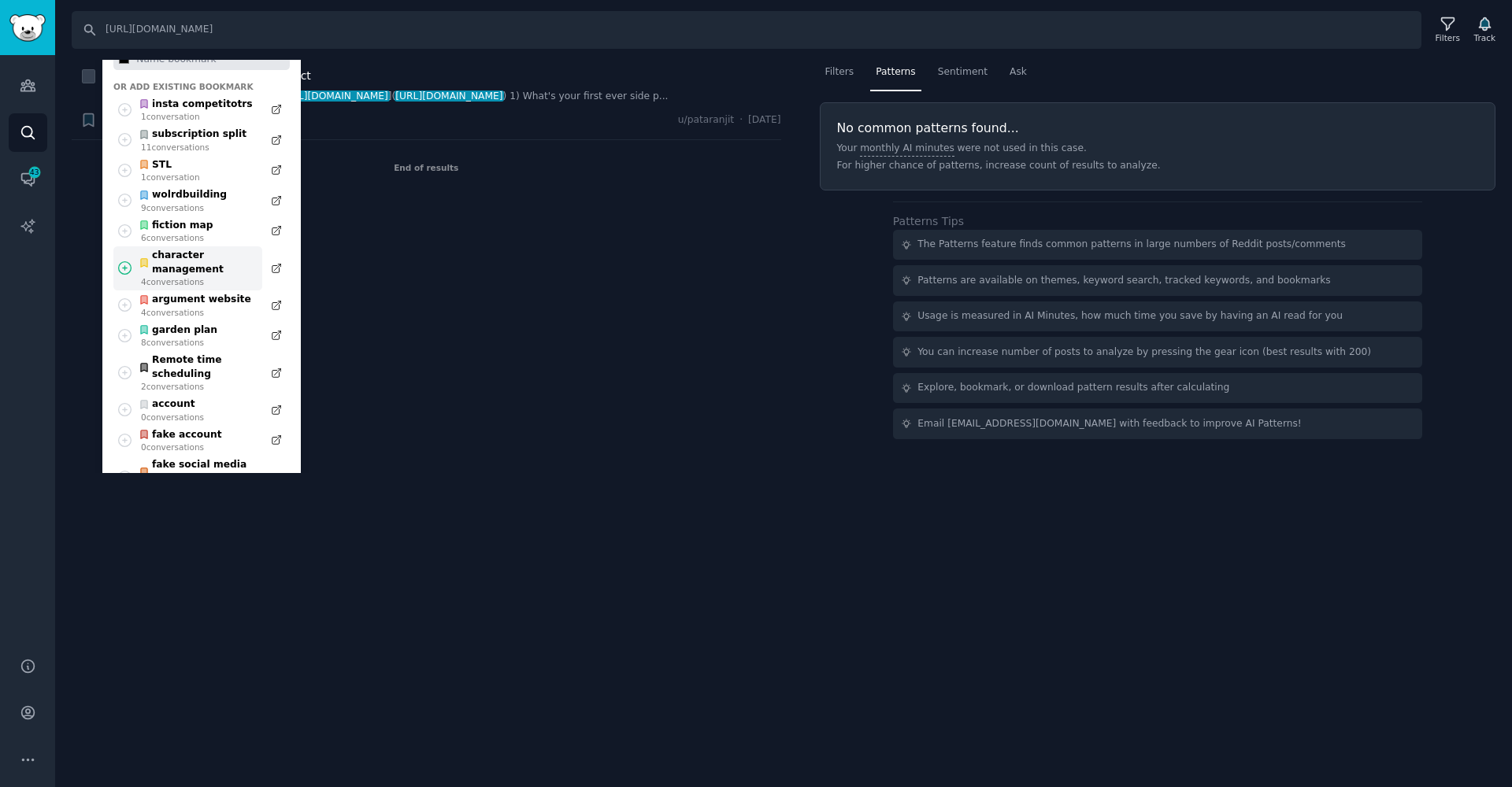
scroll to position [277, 0]
click at [167, 370] on div "Remote time scheduling" at bounding box center [197, 368] width 116 height 28
type input "#000000"
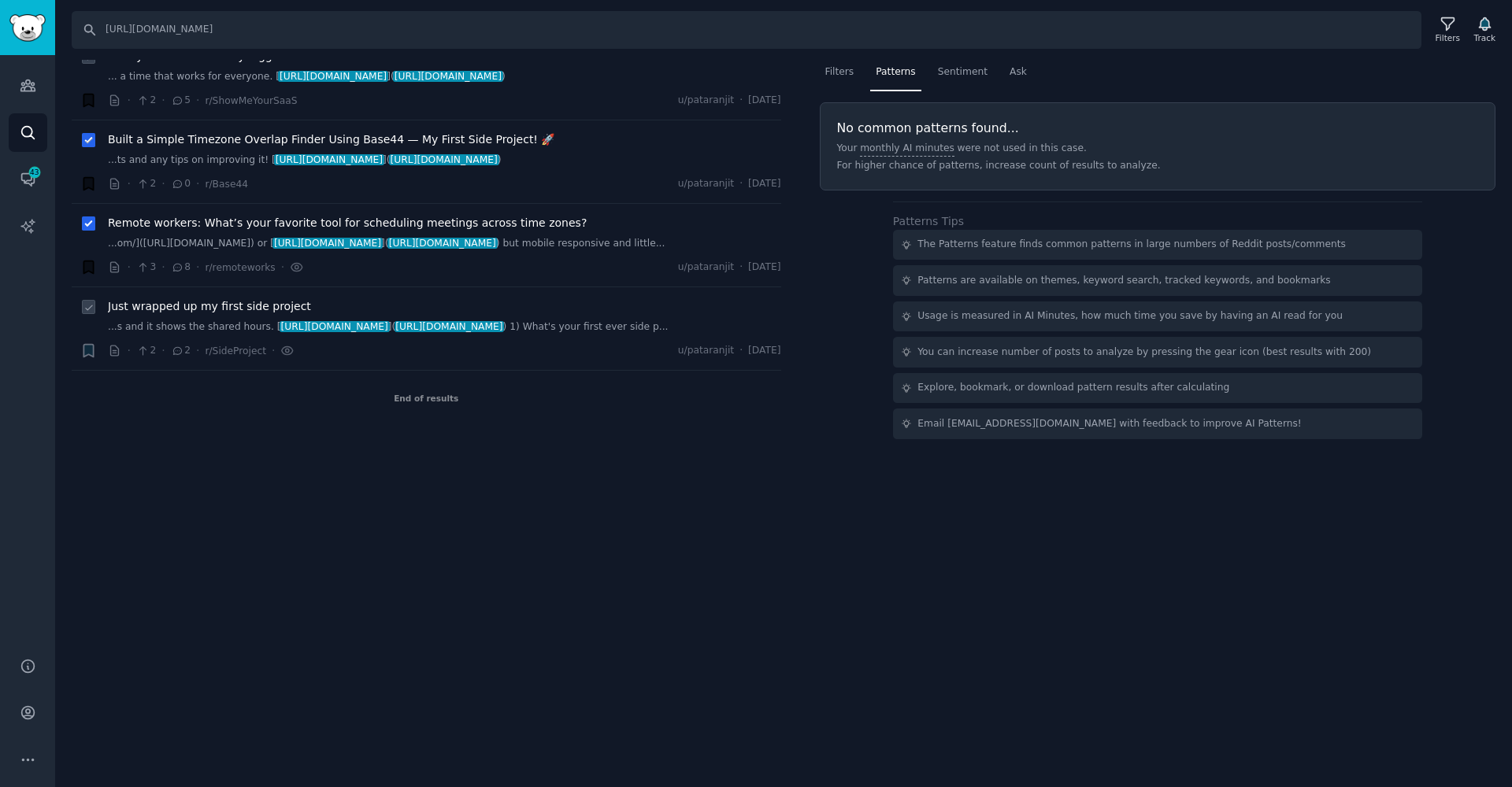
scroll to position [0, 0]
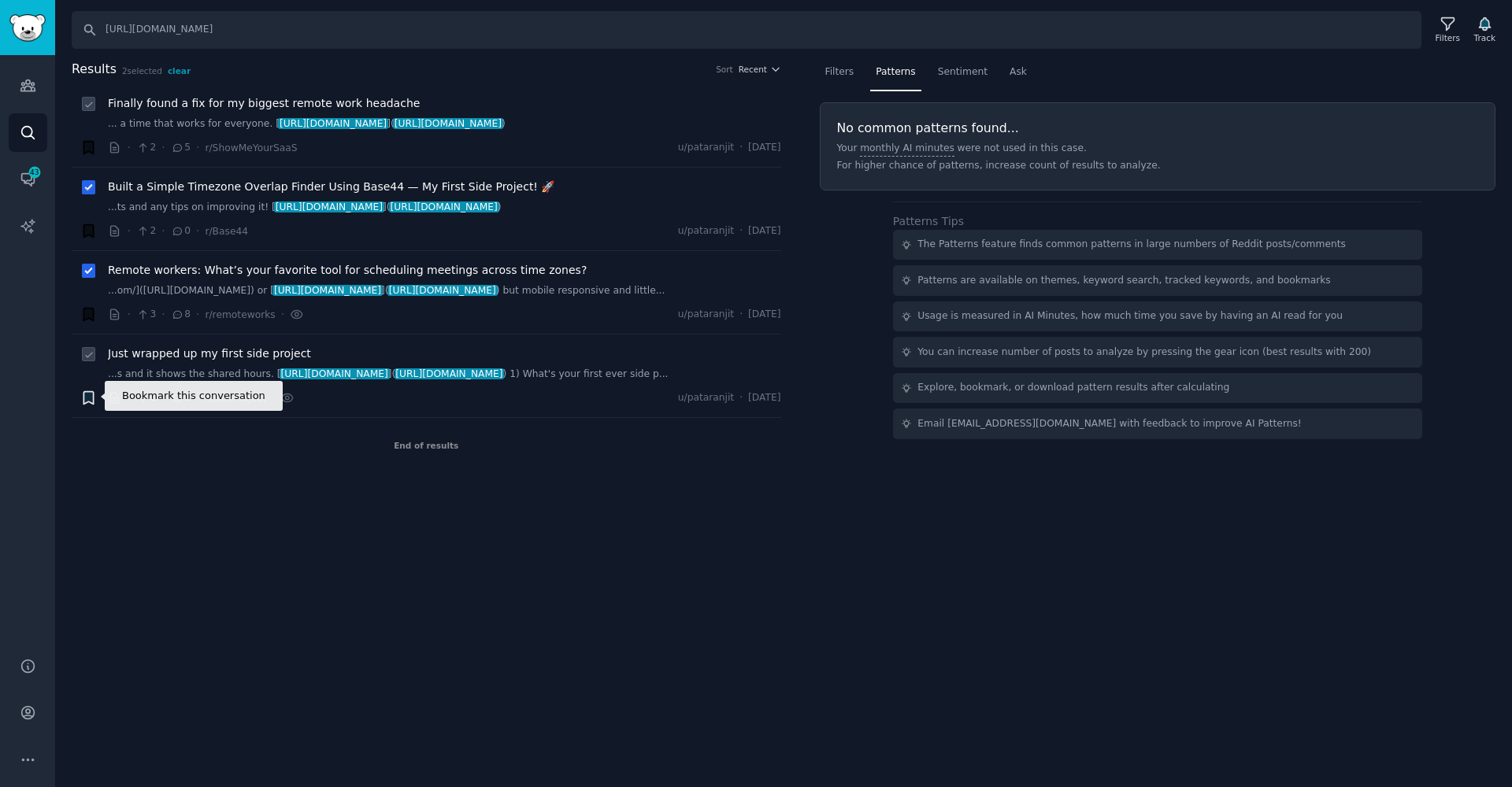
click at [92, 397] on icon "button" at bounding box center [88, 399] width 9 height 13
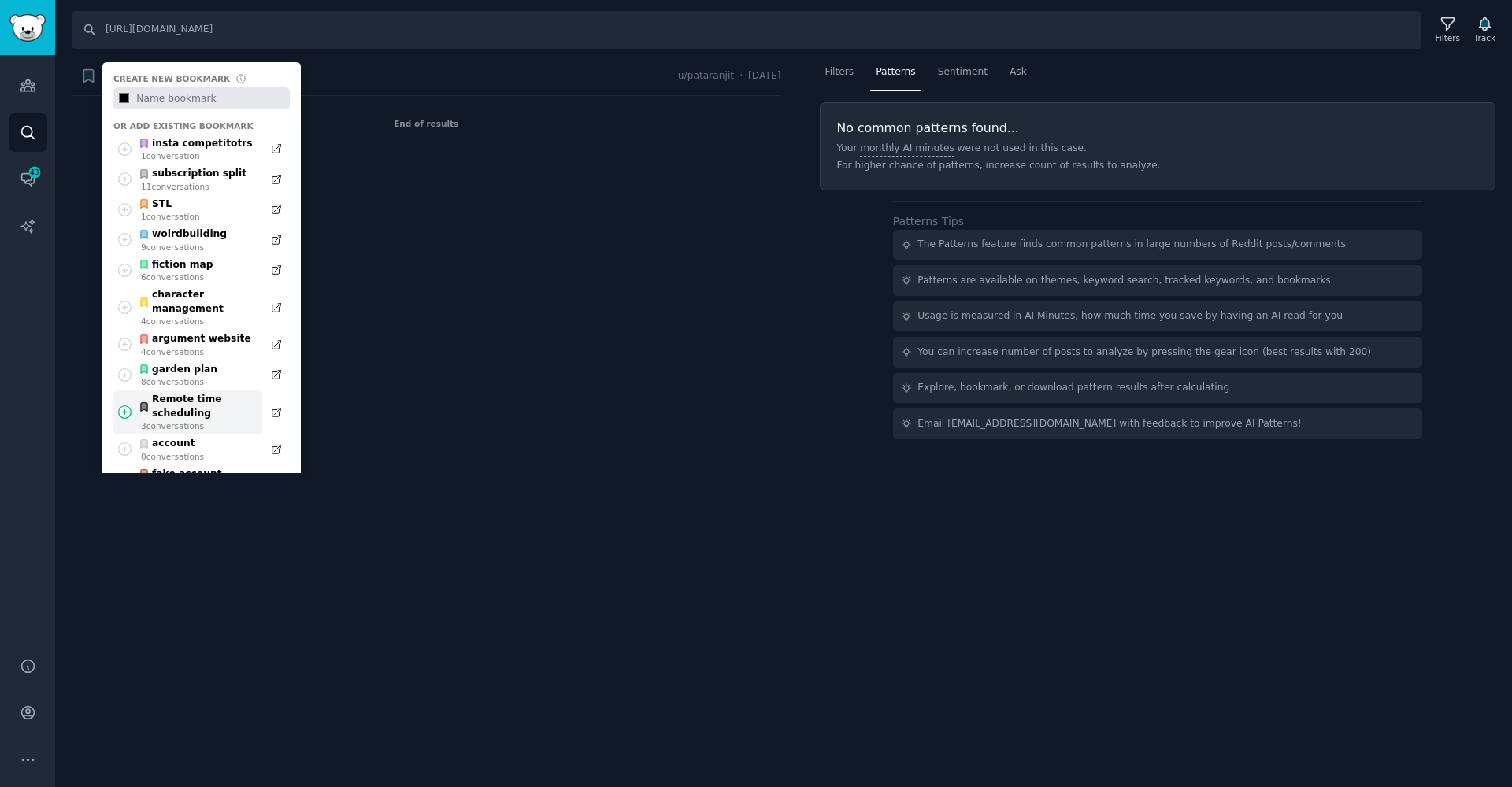
scroll to position [333, 0]
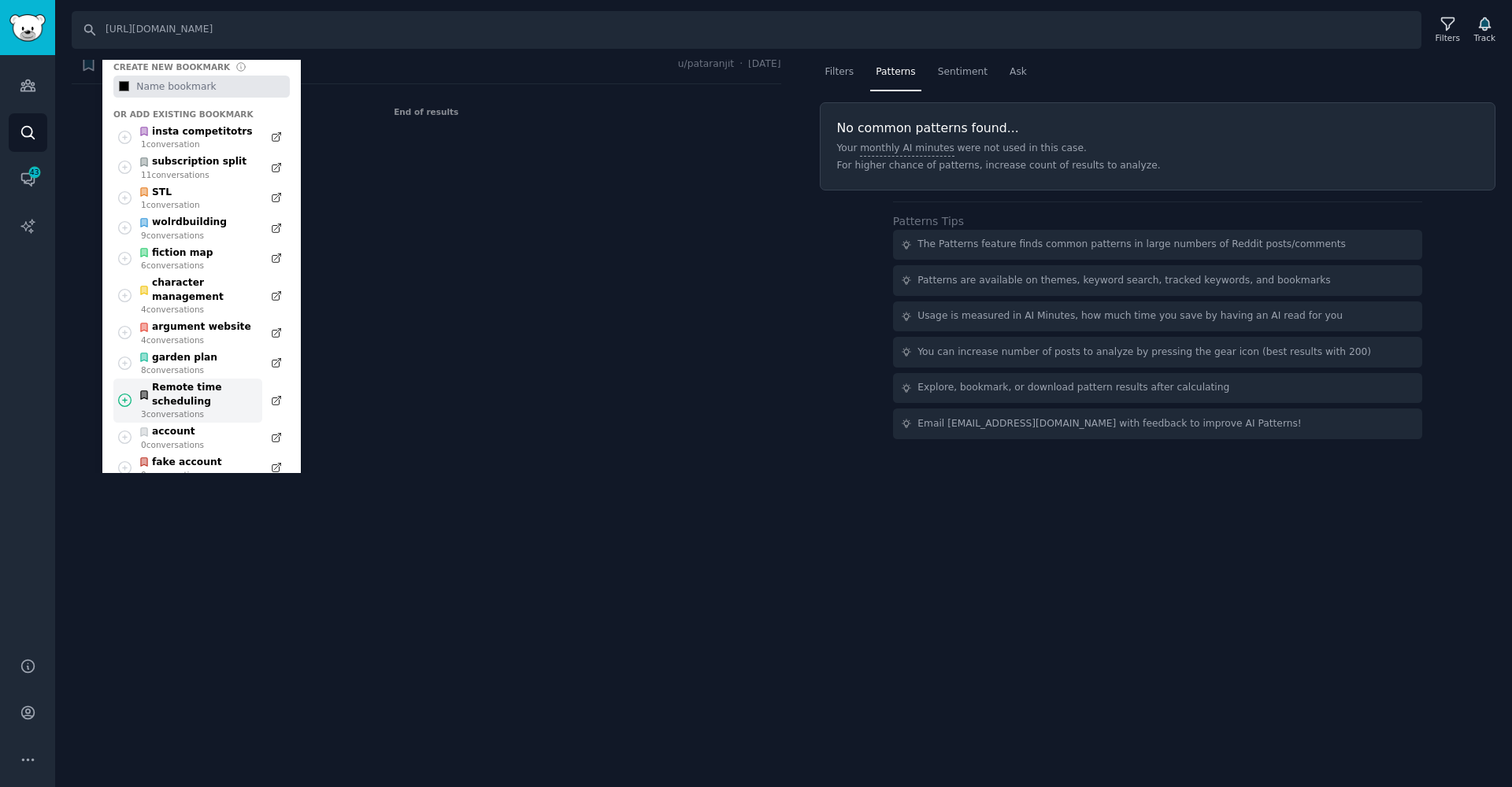
click at [176, 401] on div "Remote time scheduling" at bounding box center [197, 395] width 116 height 28
type input "#000000"
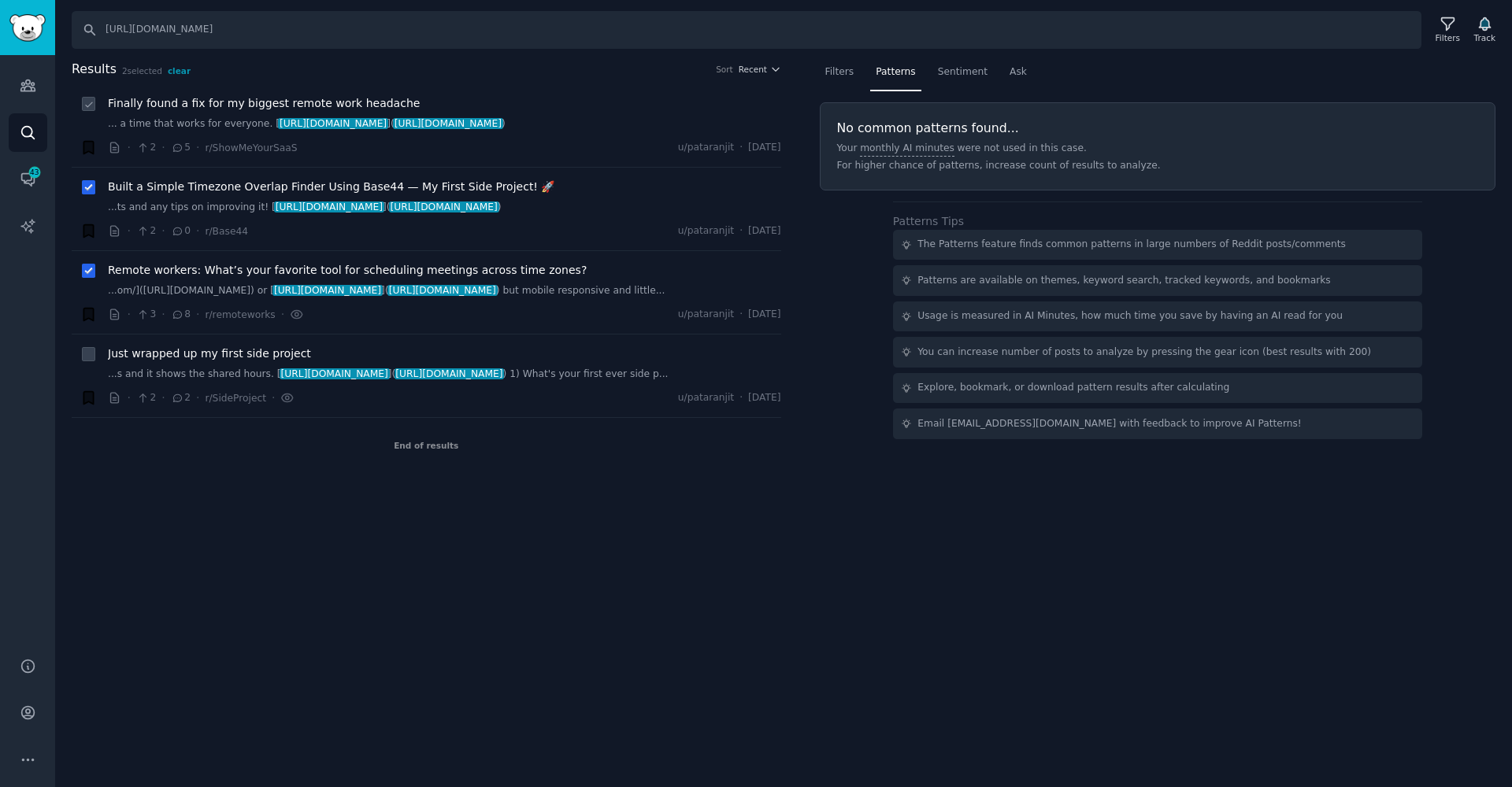
scroll to position [0, 0]
click at [289, 18] on input "[URL][DOMAIN_NAME]" at bounding box center [746, 29] width 1349 height 38
click at [289, 19] on input "[URL][DOMAIN_NAME]" at bounding box center [746, 29] width 1349 height 38
type input "idealmeetingtime"
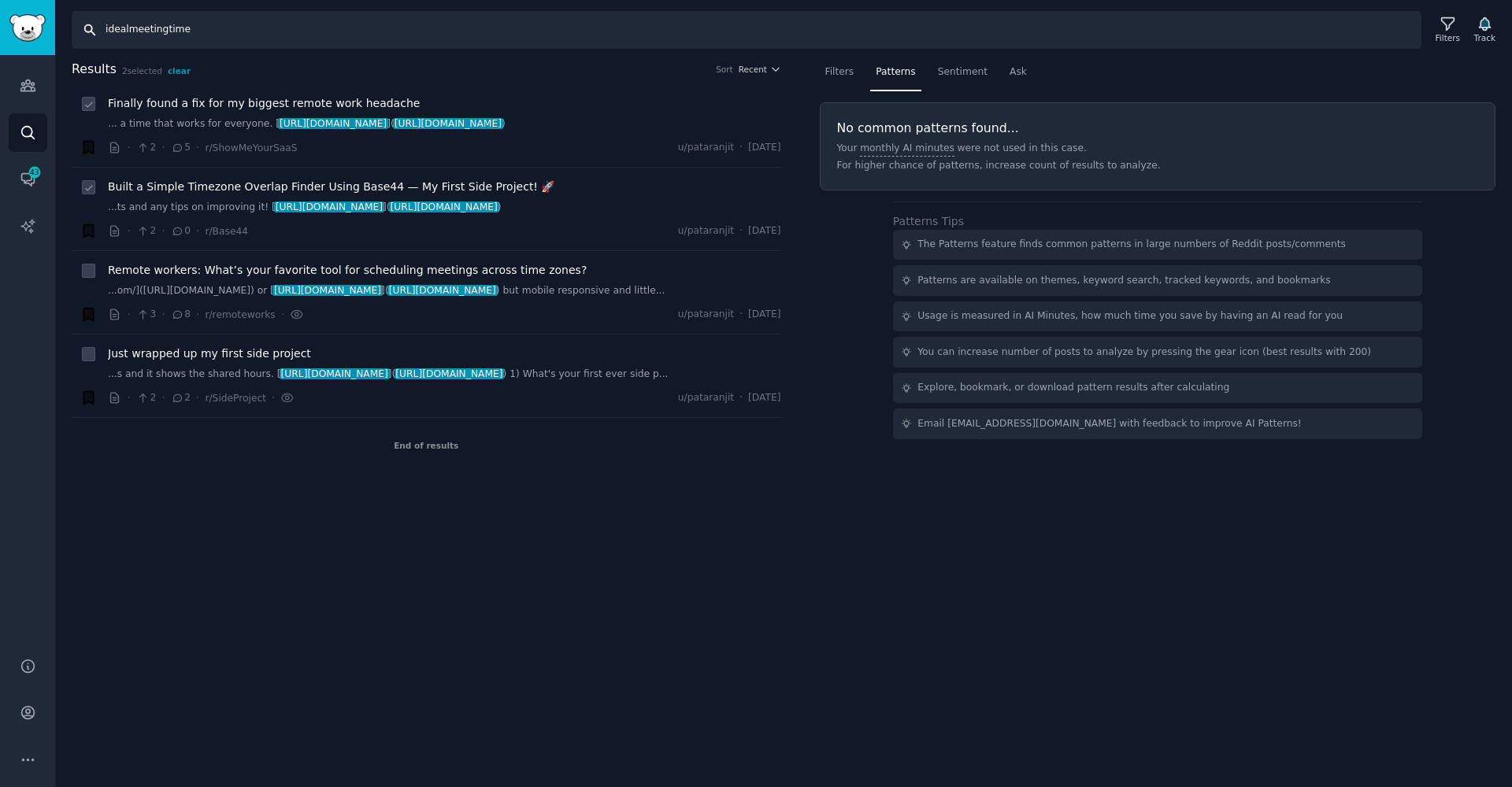
checkbox input "false"
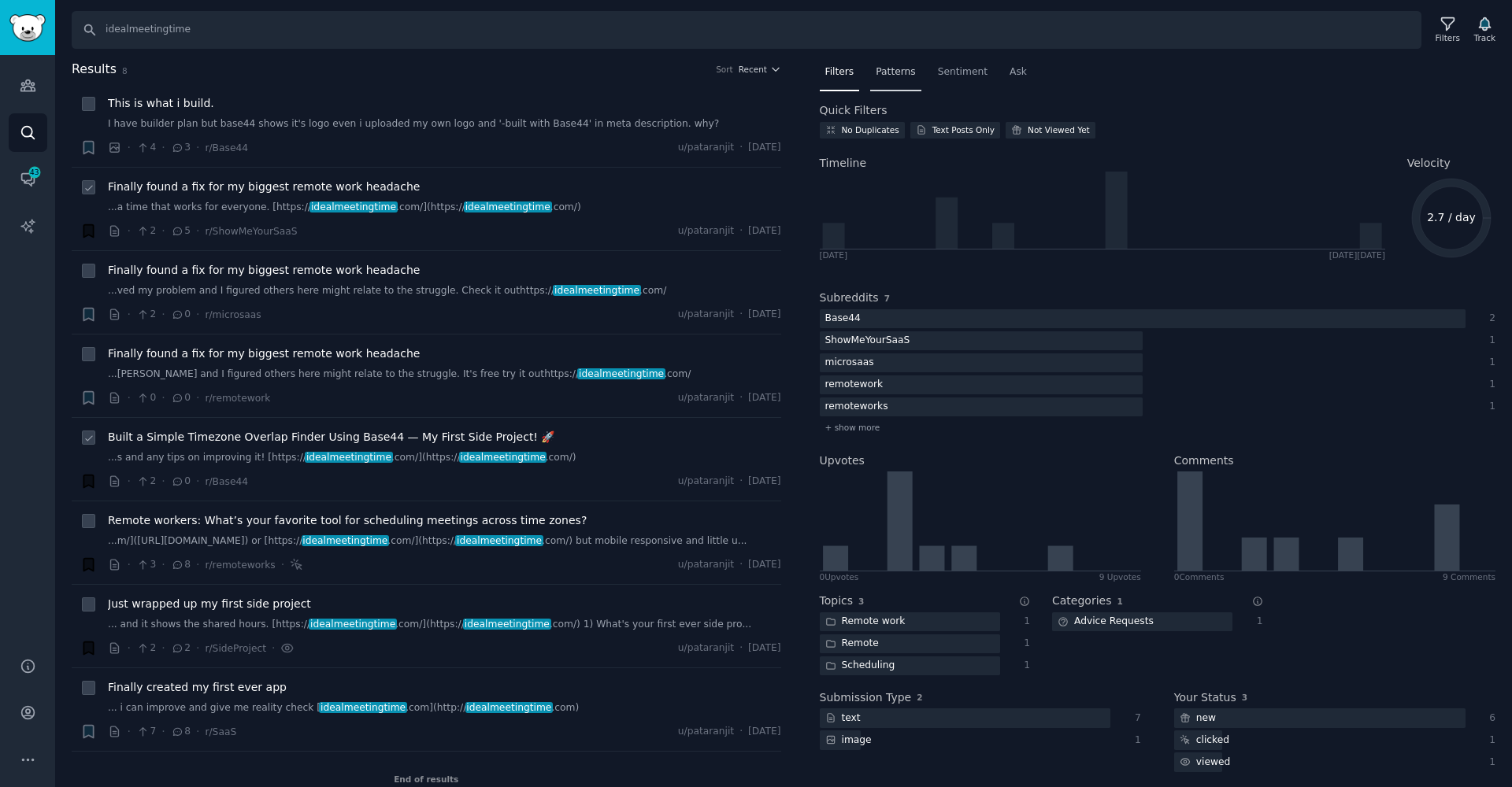
click at [894, 65] on span "Patterns" at bounding box center [895, 72] width 39 height 14
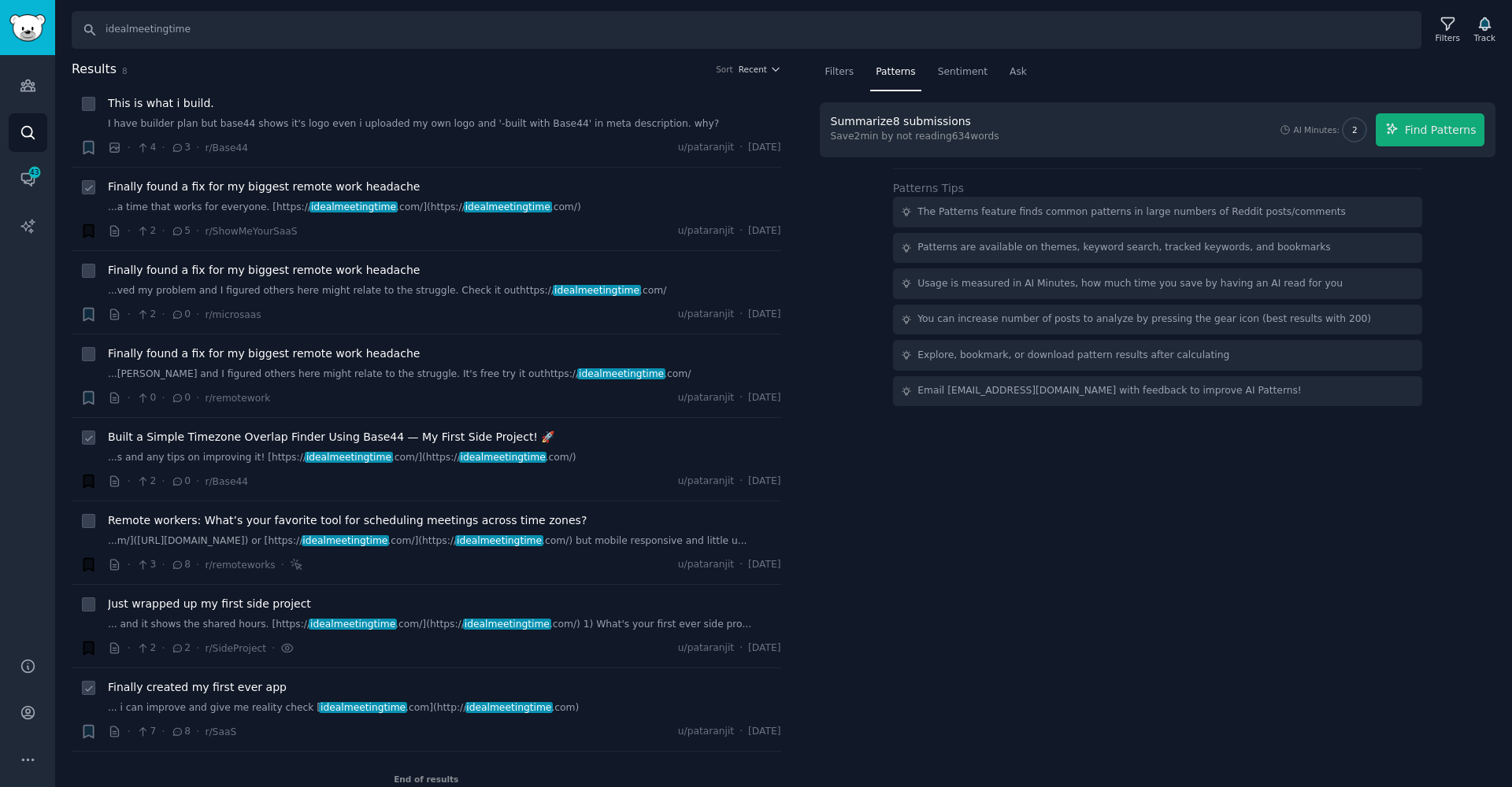
click at [155, 714] on div "Finally created my first ever app ... i can improve and give me reality check […" at bounding box center [444, 710] width 673 height 61
click at [153, 686] on span "Finally created my first ever app" at bounding box center [197, 688] width 179 height 17
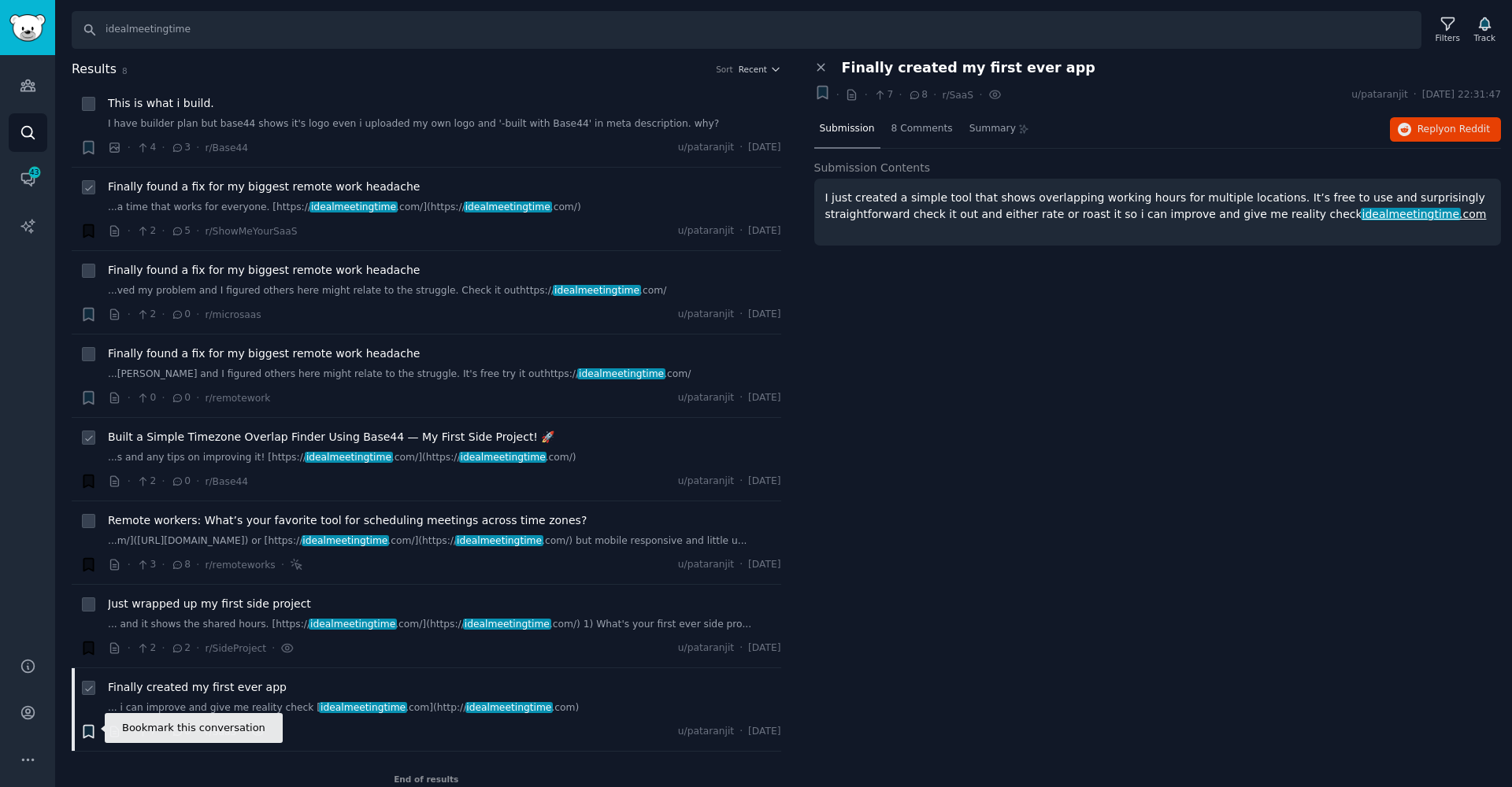
click at [91, 725] on icon "button" at bounding box center [88, 732] width 9 height 13
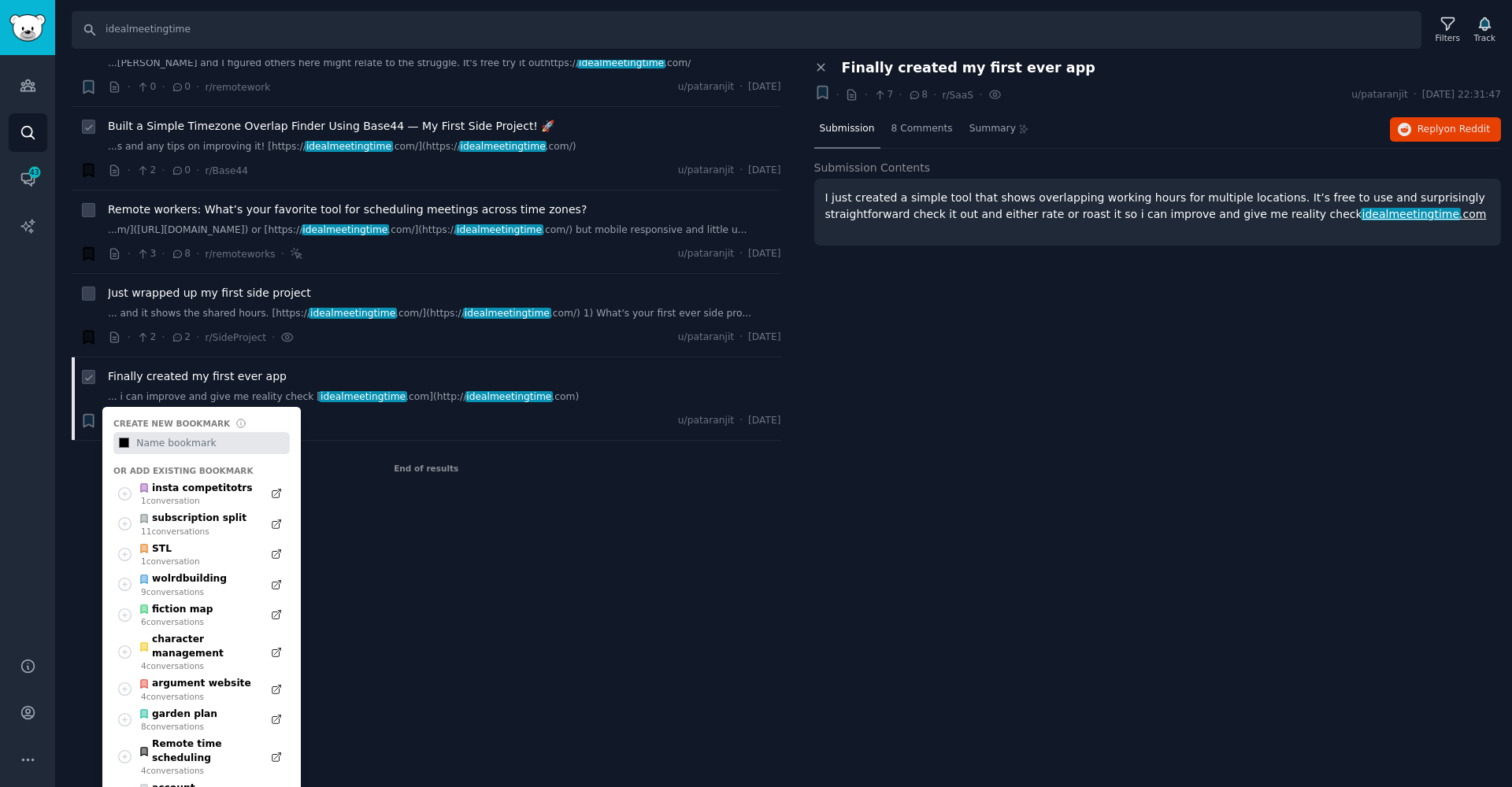
scroll to position [691, 0]
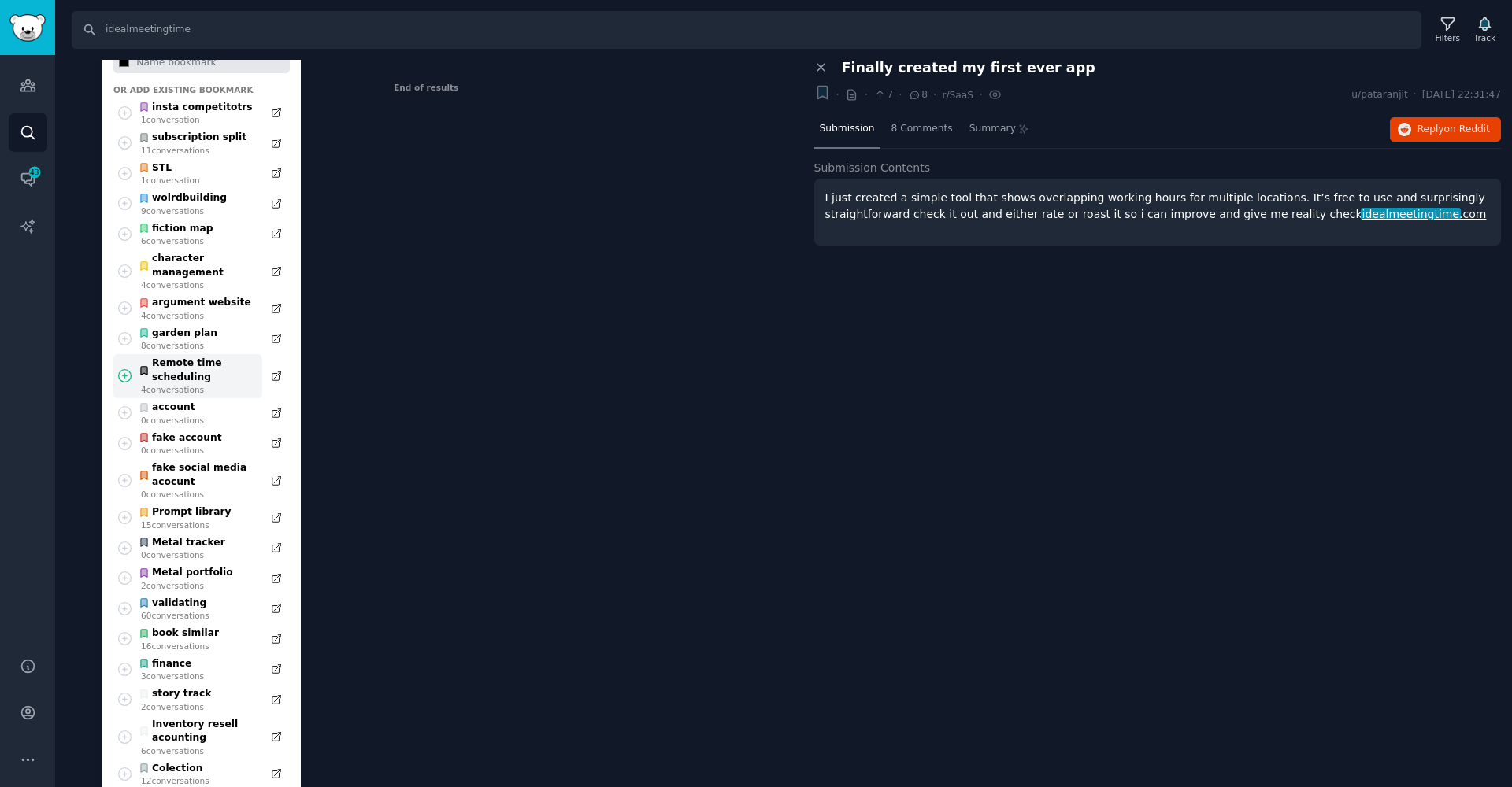
click at [164, 361] on div "Remote time scheduling" at bounding box center [197, 370] width 116 height 28
type input "#000000"
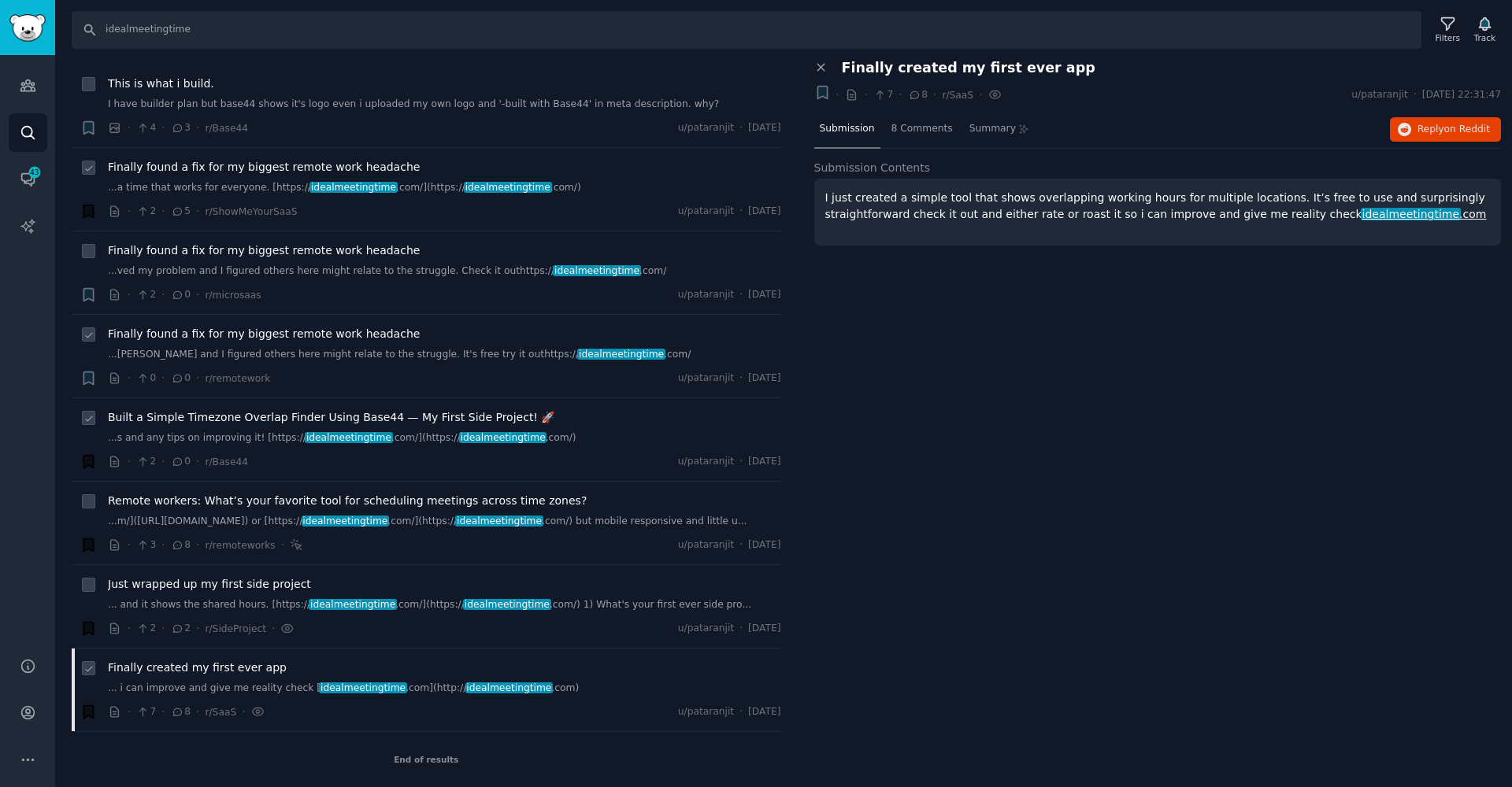
scroll to position [16, 0]
